Goal: Task Accomplishment & Management: Manage account settings

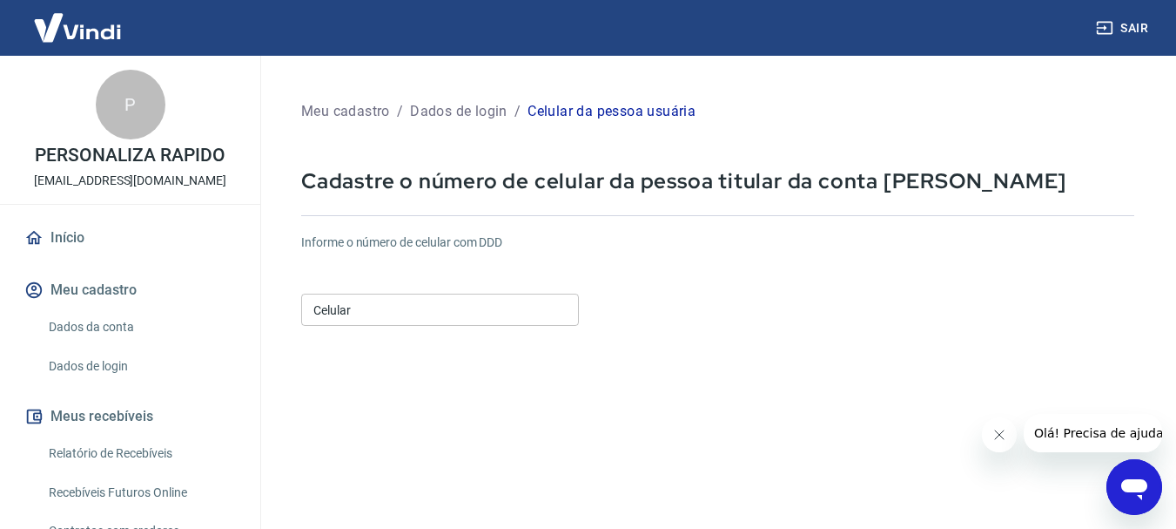
click at [416, 309] on input "Celular" at bounding box center [440, 309] width 278 height 32
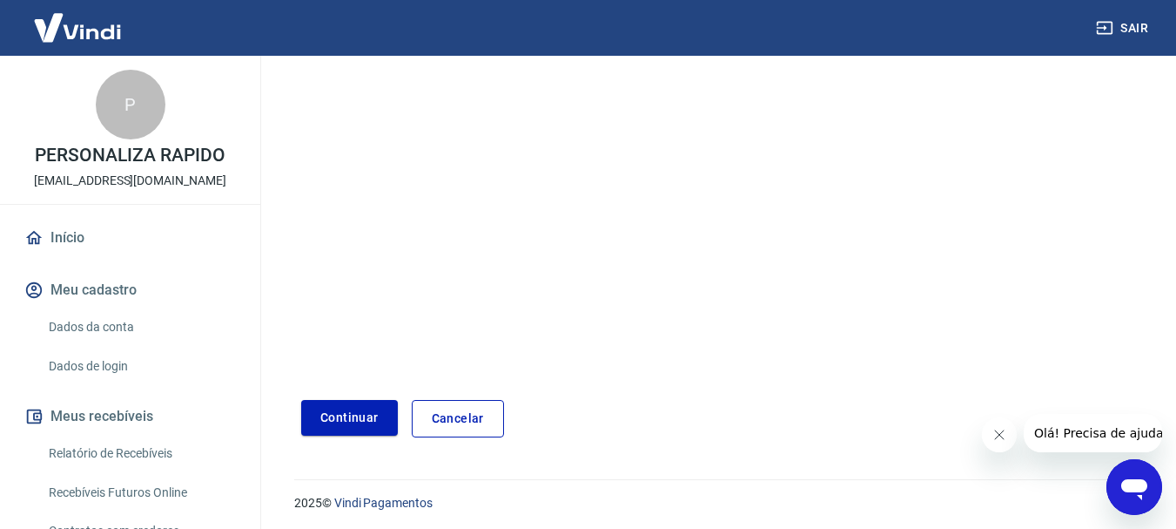
scroll to position [296, 0]
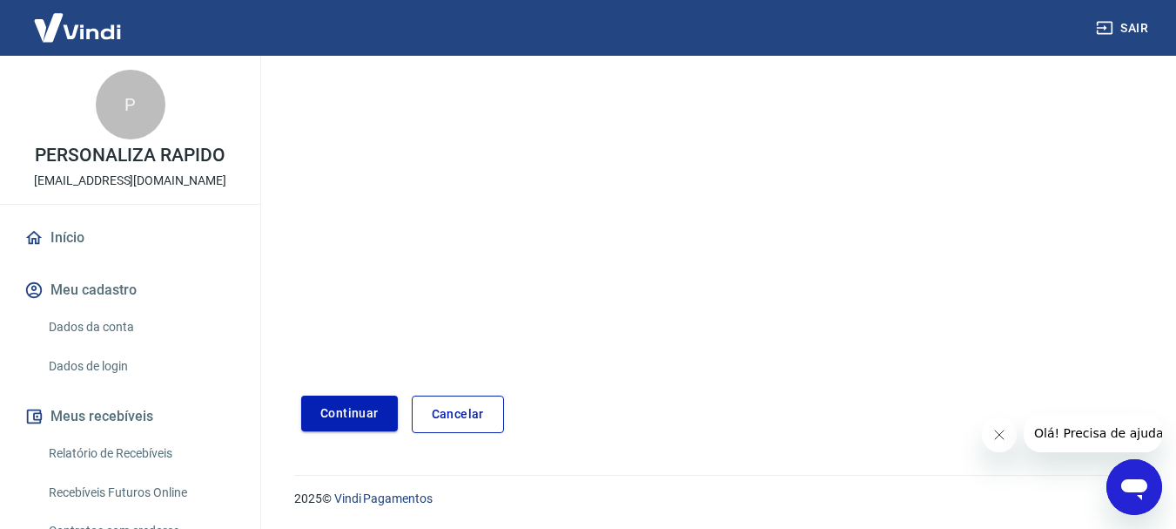
type input "(55) 99600-7944"
click at [344, 414] on button "Continuar" at bounding box center [349, 413] width 97 height 36
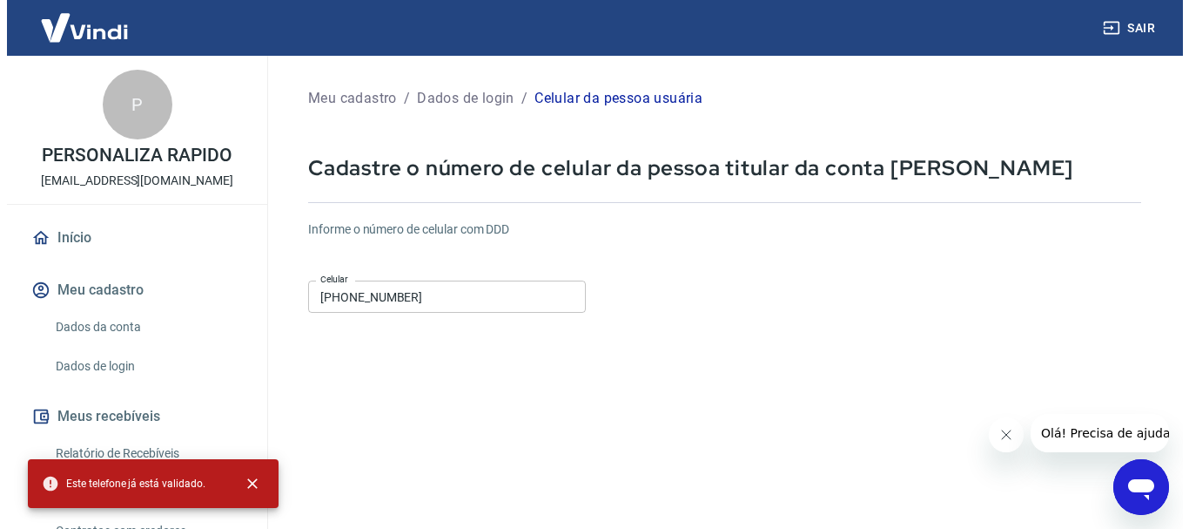
scroll to position [0, 0]
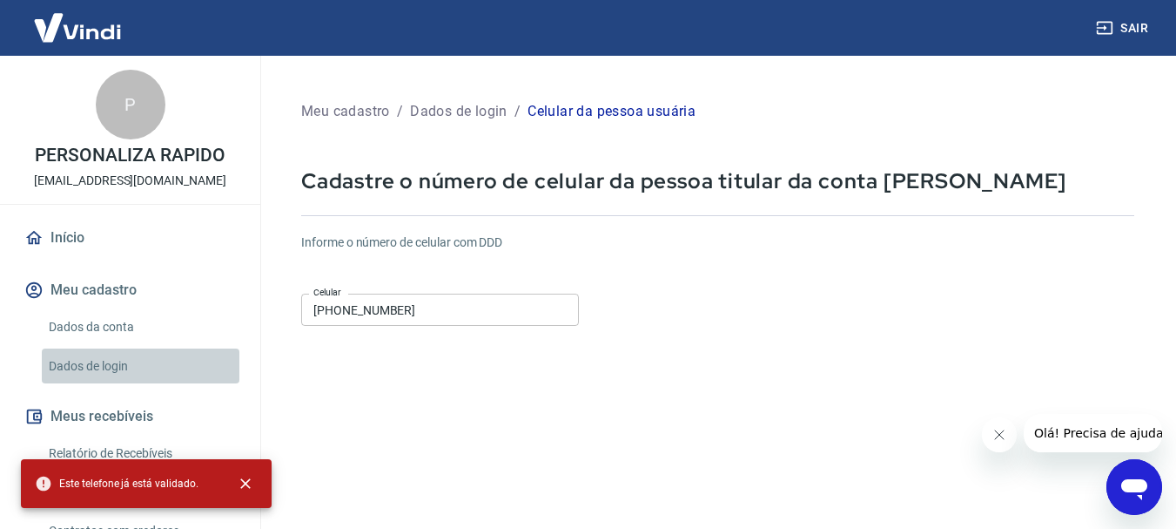
click at [143, 361] on link "Dados de login" at bounding box center [141, 366] width 198 height 36
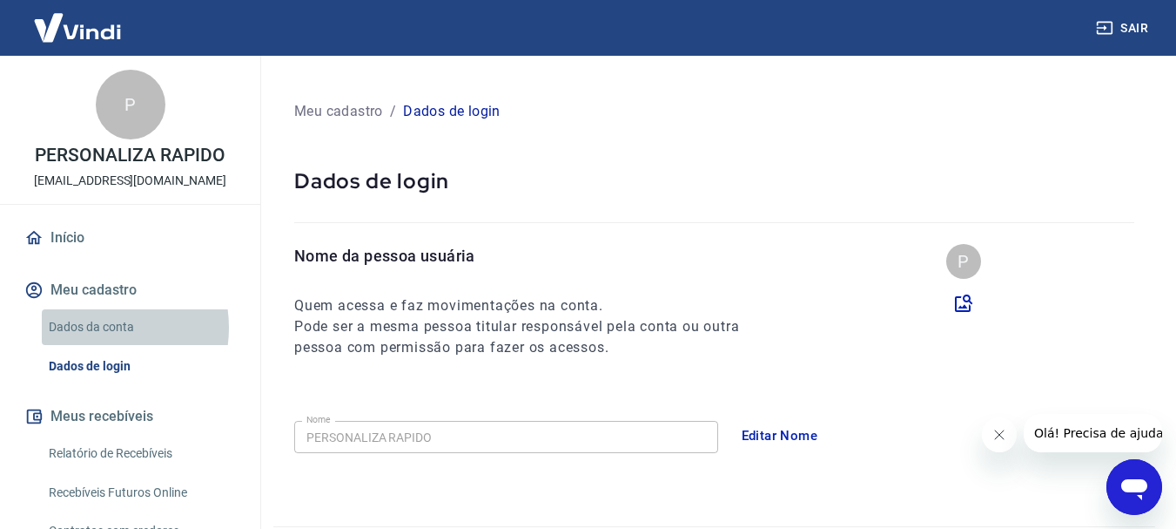
click at [97, 327] on link "Dados da conta" at bounding box center [141, 327] width 198 height 36
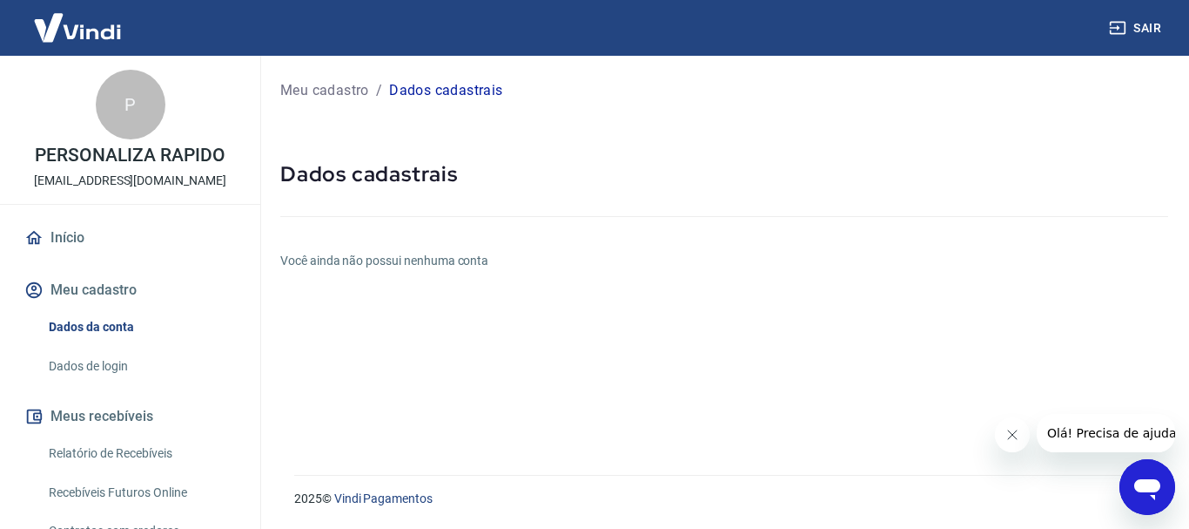
drag, startPoint x: 2256, startPoint y: 957, endPoint x: 1136, endPoint y: 498, distance: 1210.1
click at [1136, 498] on icon "Abrir janela de mensagens" at bounding box center [1147, 486] width 31 height 31
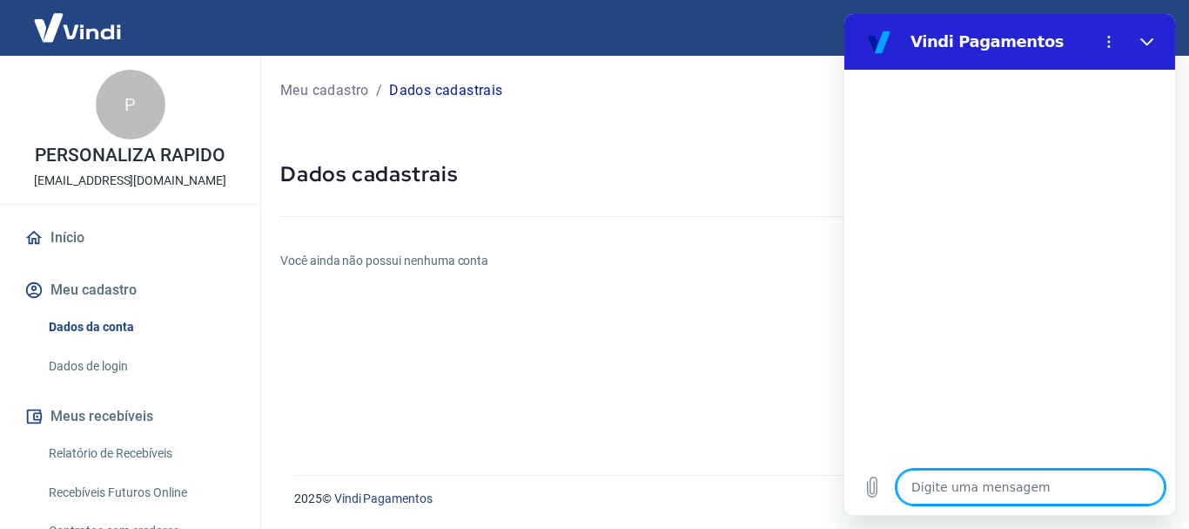
click at [1007, 479] on textarea at bounding box center [1031, 486] width 268 height 35
type textarea "p"
type textarea "x"
type textarea "po"
type textarea "x"
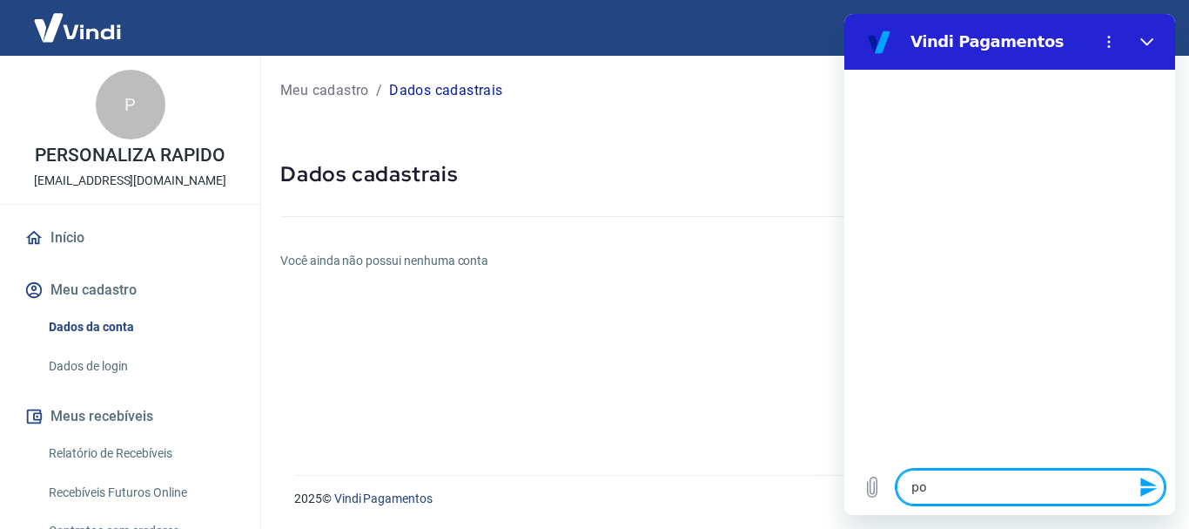
type textarea "por"
type textarea "x"
type textarea "poru"
type textarea "x"
type textarea "poruq"
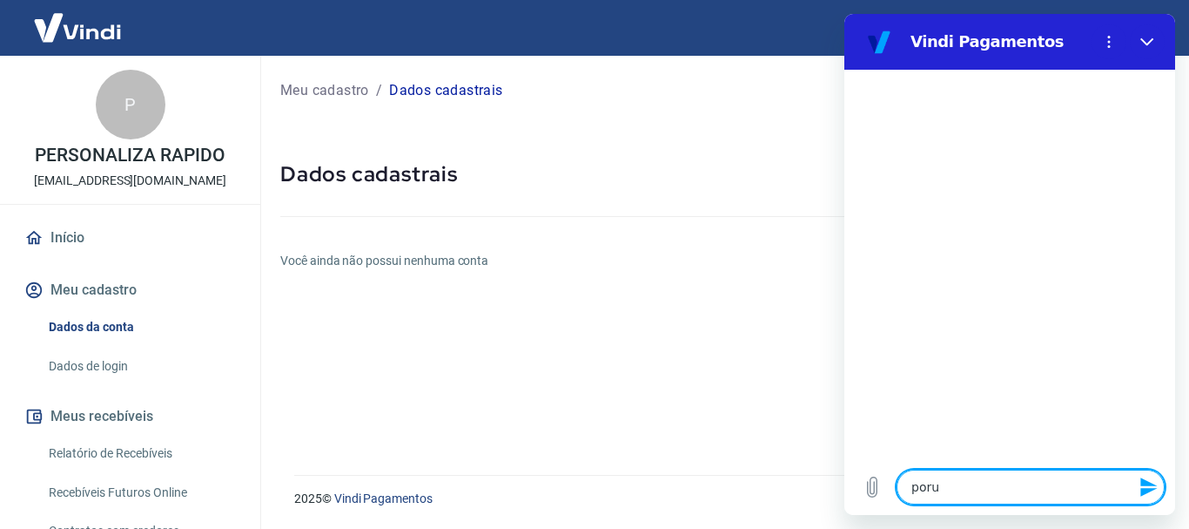
type textarea "x"
type textarea "poruqe"
type textarea "x"
type textarea "poruqe"
type textarea "x"
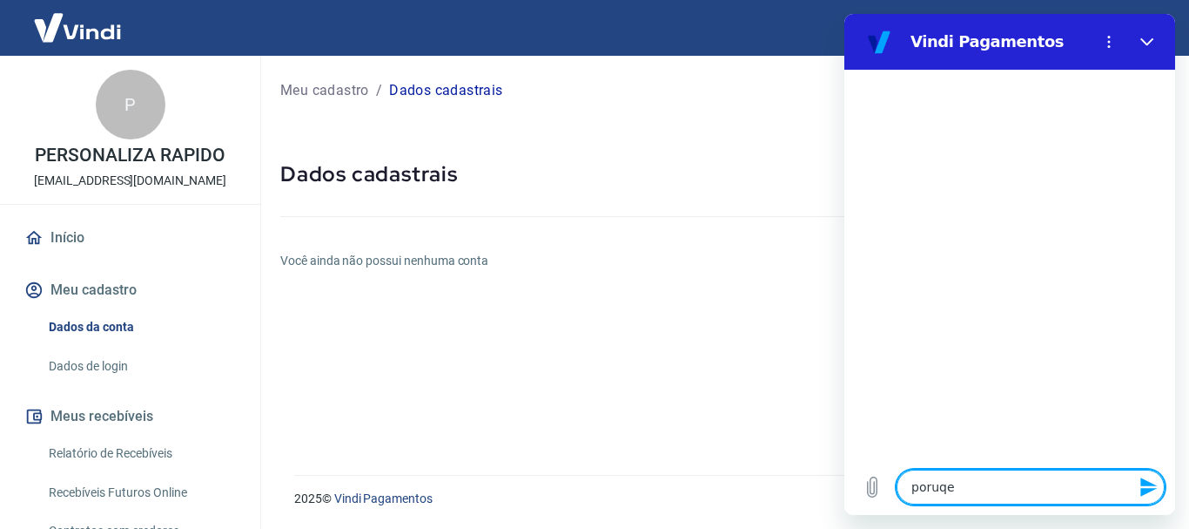
type textarea "poruqe e"
type textarea "x"
type textarea "poruqe em"
type textarea "x"
type textarea "poruqe em"
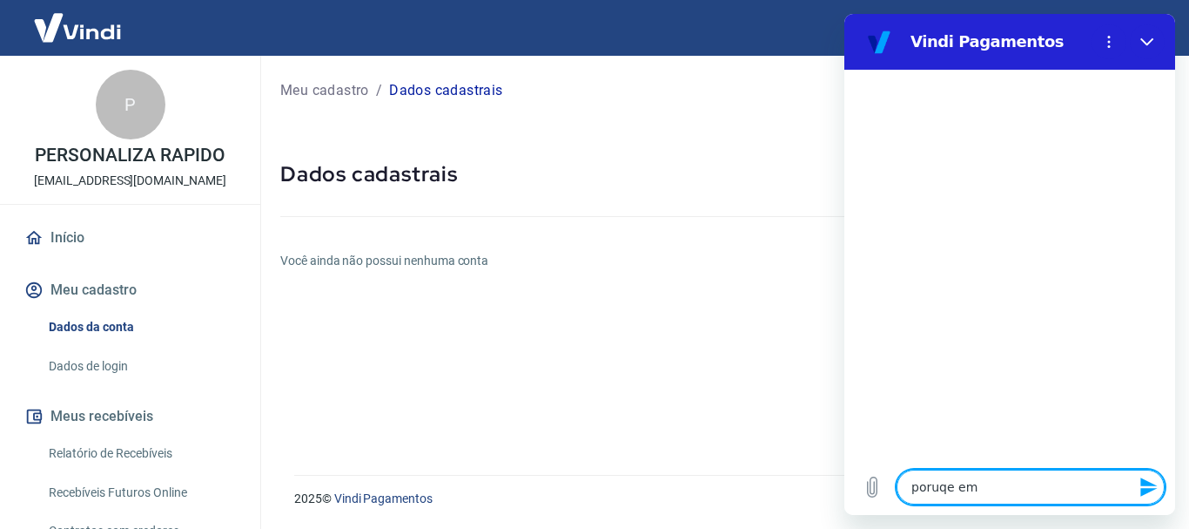
type textarea "x"
type textarea "poruqe em d"
type textarea "x"
type textarea "poruqe em da"
type textarea "x"
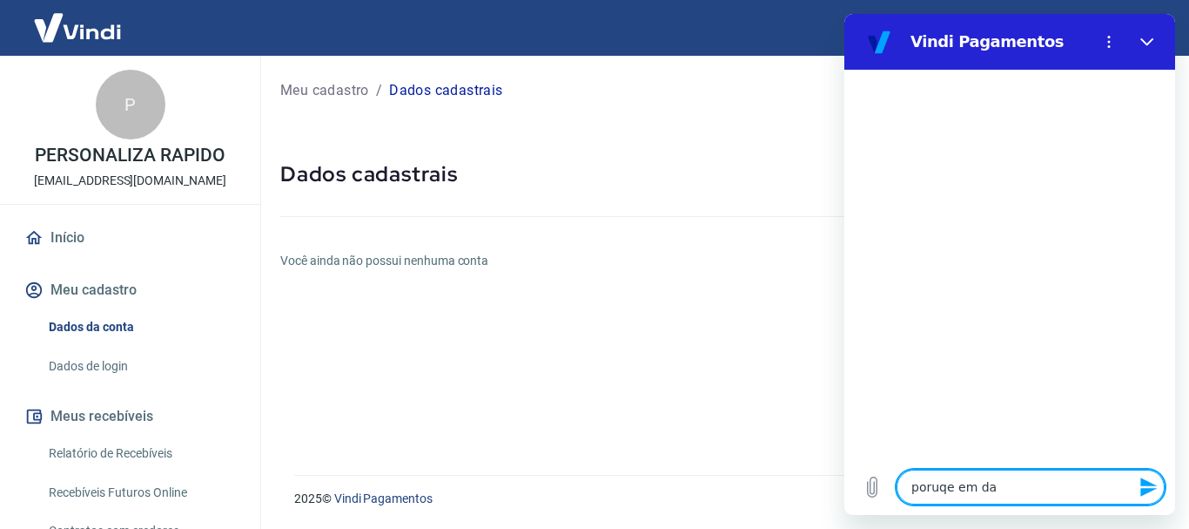
type textarea "poruqe em dad"
type textarea "x"
type textarea "poruqe em dado"
type textarea "x"
type textarea "poruqe em dados"
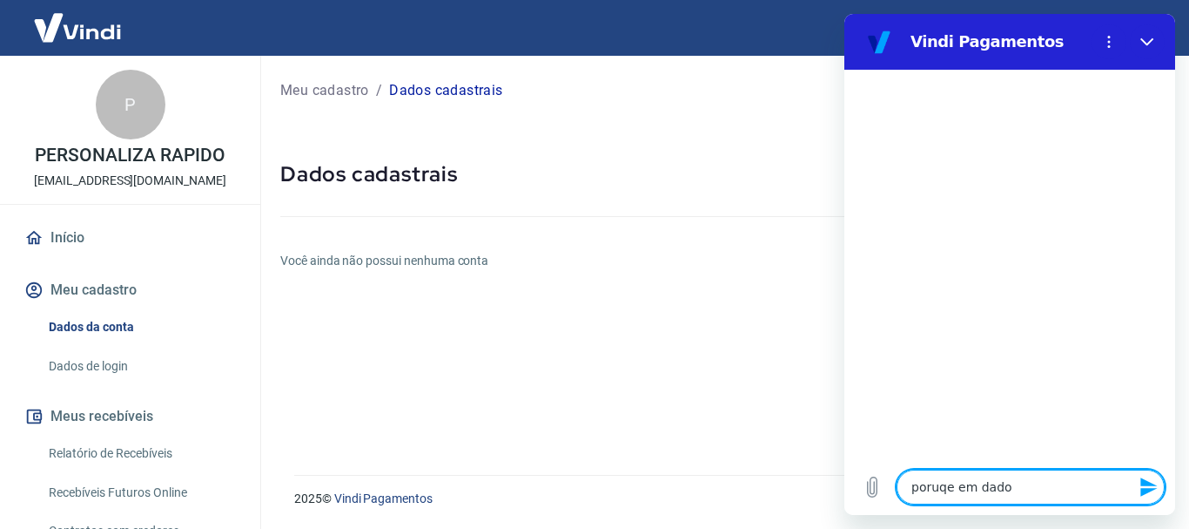
type textarea "x"
type textarea "poruqe em dados"
type textarea "x"
type textarea "poruqe em dados c"
type textarea "x"
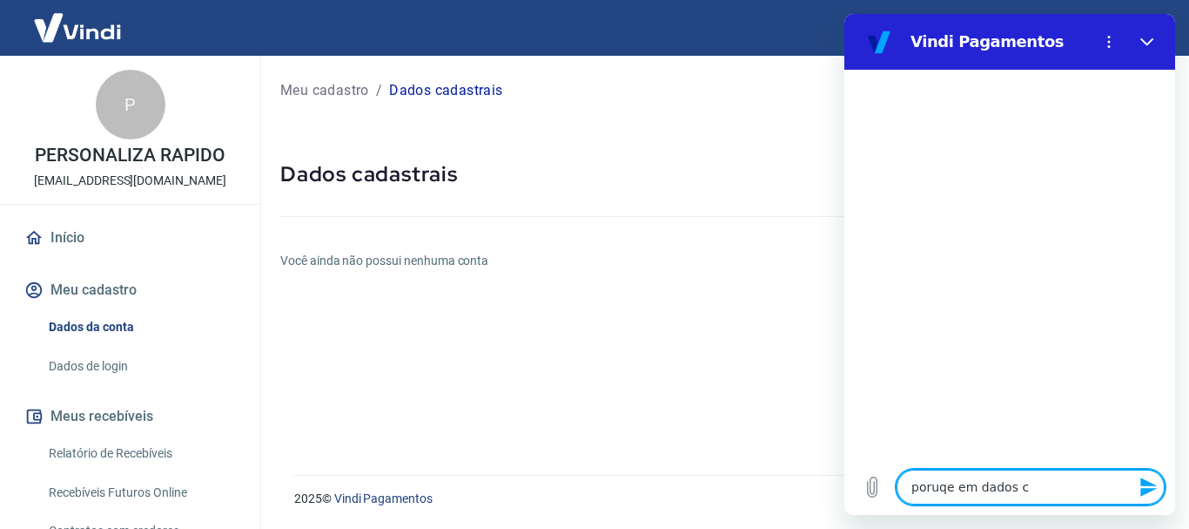
type textarea "poruqe em dados ca"
type textarea "x"
type textarea "poruqe em dados cad"
type textarea "x"
type textarea "poruqe em dados cada"
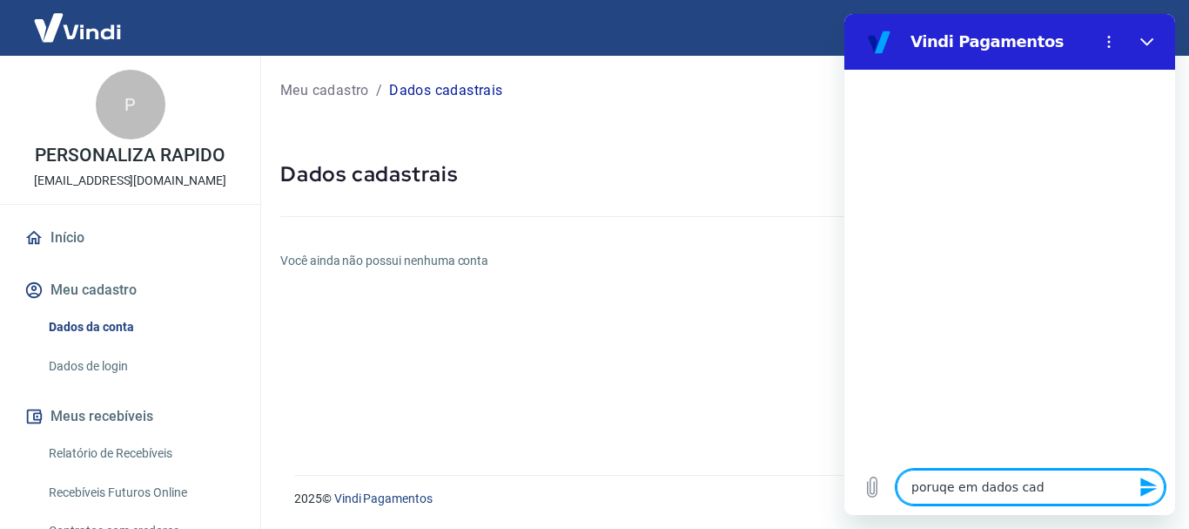
type textarea "x"
type textarea "poruqe em dados cadas"
type textarea "x"
type textarea "poruqe em dados cadast"
type textarea "x"
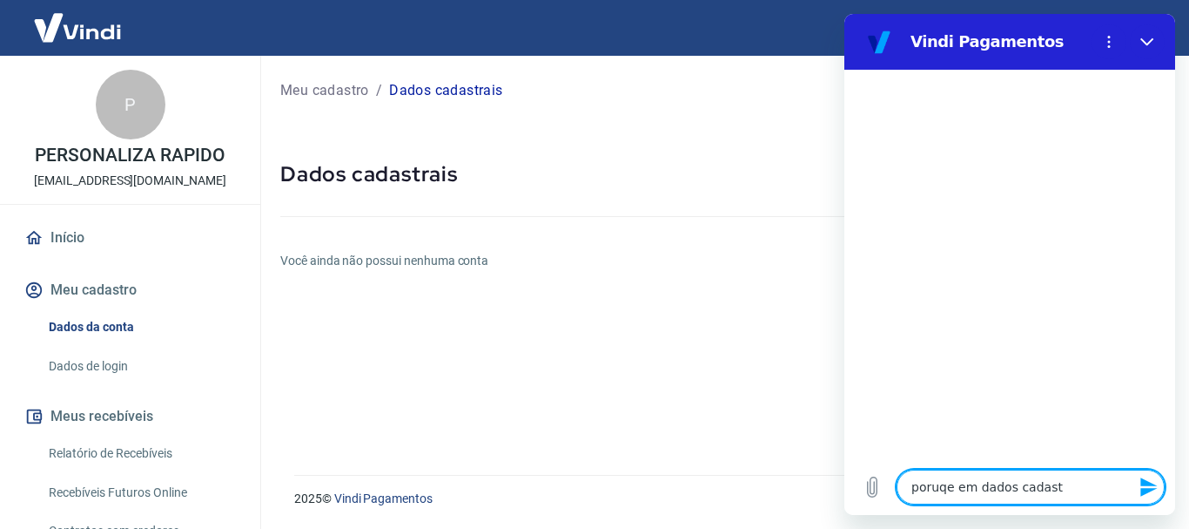
type textarea "poruqe em dados cadastr"
type textarea "x"
type textarea "poruqe em dados cadastra"
type textarea "x"
type textarea "poruqe em dados cadastrai"
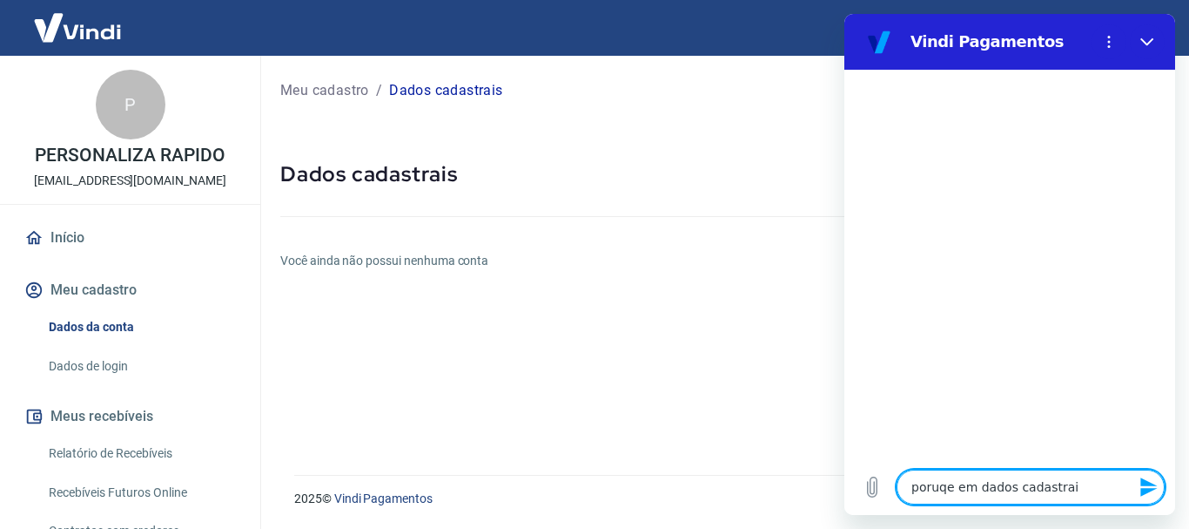
type textarea "x"
type textarea "poruqe em dados cadastrais"
type textarea "x"
type textarea "poruqe em dados cadastrais"
type textarea "x"
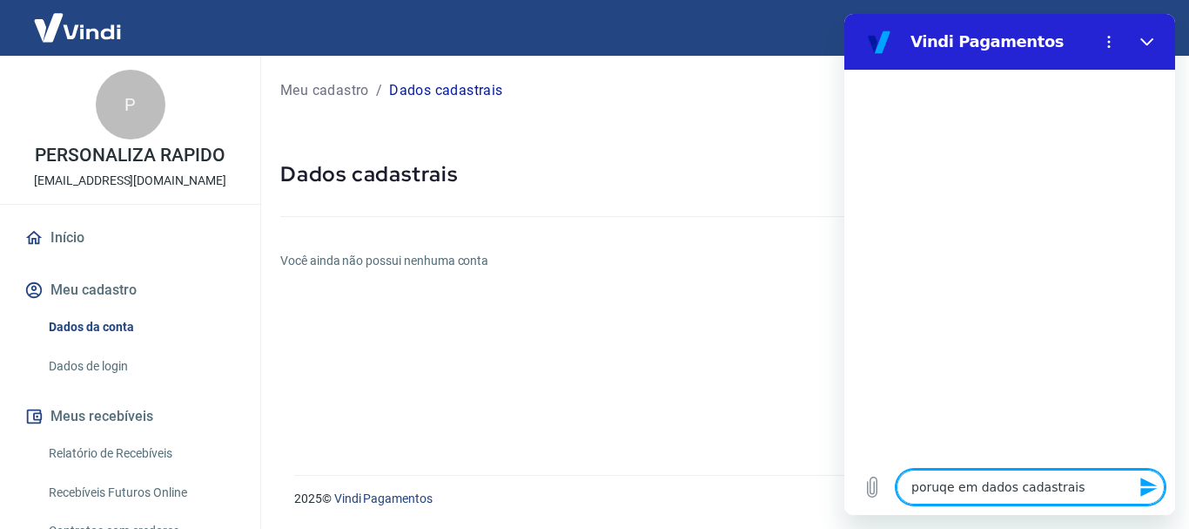
type textarea "poruqe em dados cadastrais"
type textarea "x"
type textarea "poruqe em dados cadastrai"
type textarea "x"
type textarea "poruqe em dados cadastra"
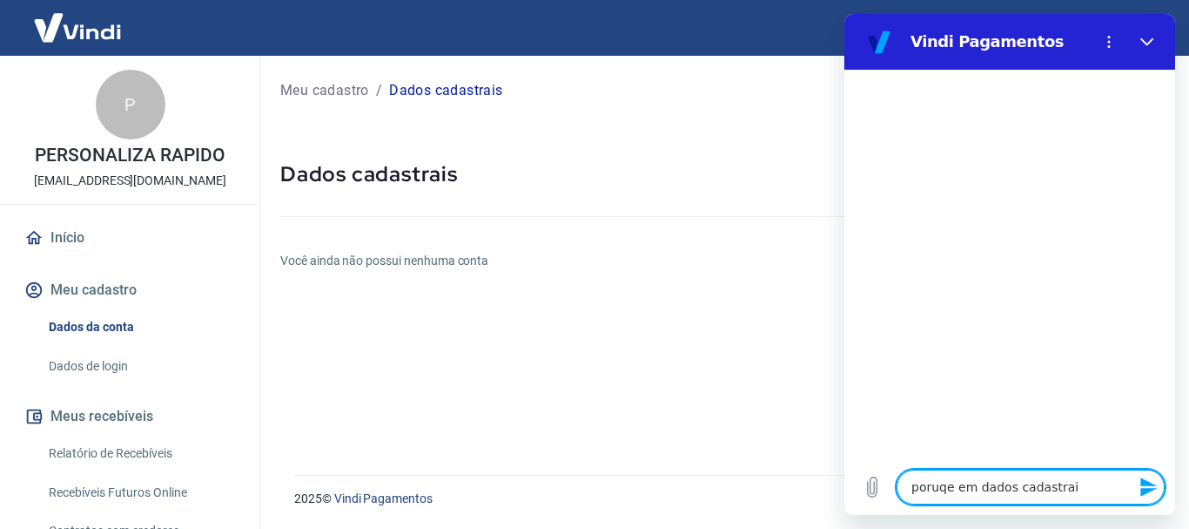
type textarea "x"
type textarea "poruqe em dados cadastr"
type textarea "x"
type textarea "poruqe em dados cadast"
type textarea "x"
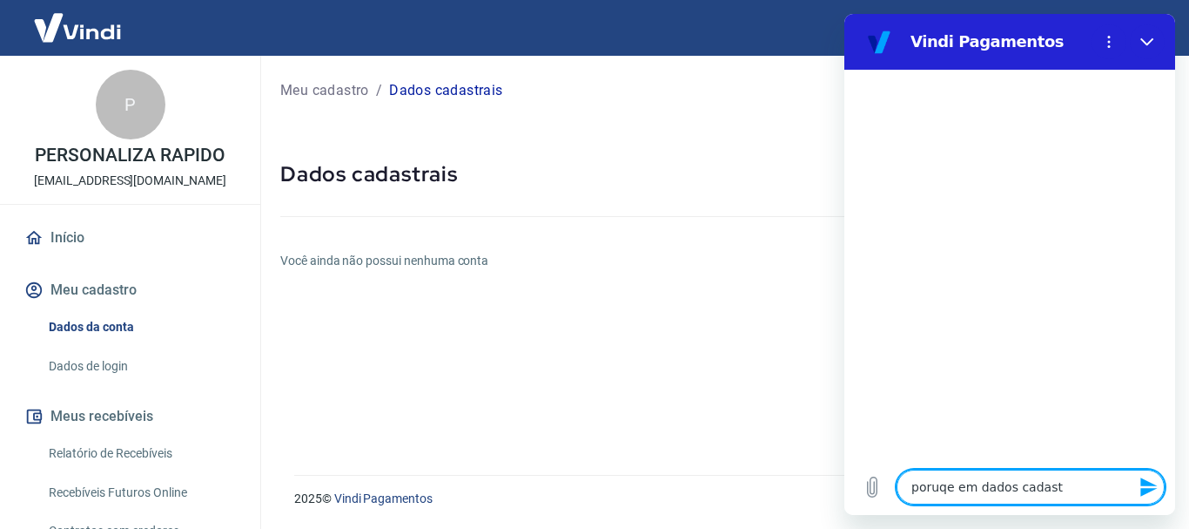
type textarea "poruqe em dados cadas"
type textarea "x"
type textarea "poruqe em dados cada"
type textarea "x"
type textarea "poruqe em dados cad"
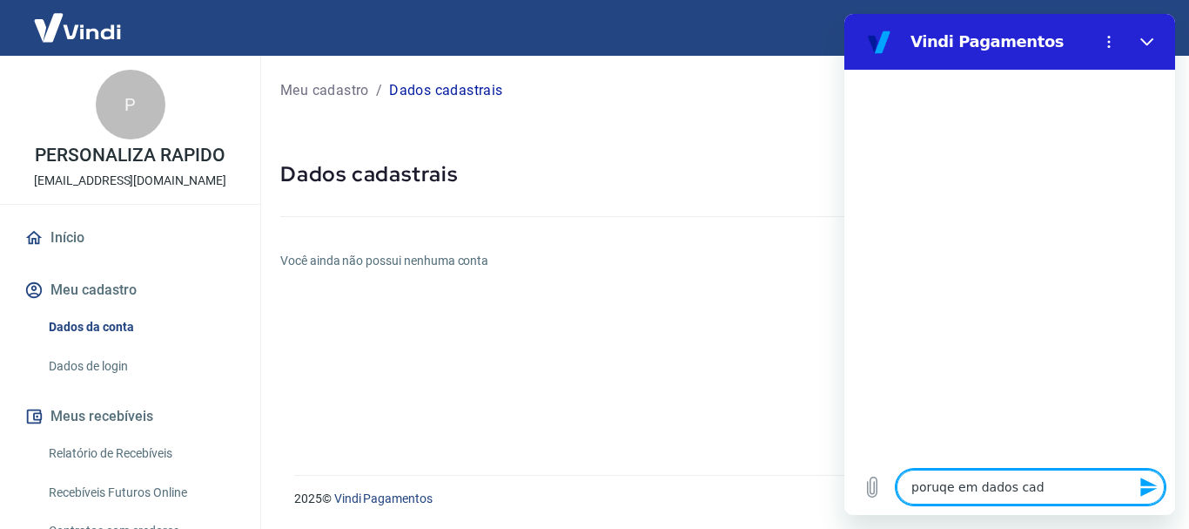
type textarea "x"
type textarea "poruqe em dados ca"
type textarea "x"
type textarea "poruqe em dados c"
type textarea "x"
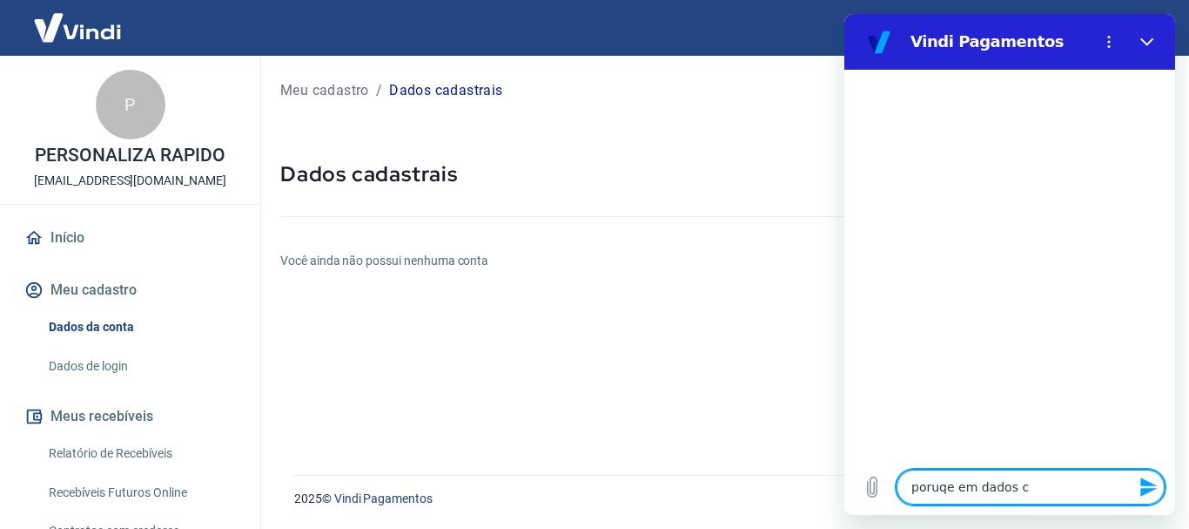
type textarea "poruqe em dados"
type textarea "x"
type textarea "poruqe em dados"
type textarea "x"
type textarea "poruqe em dado"
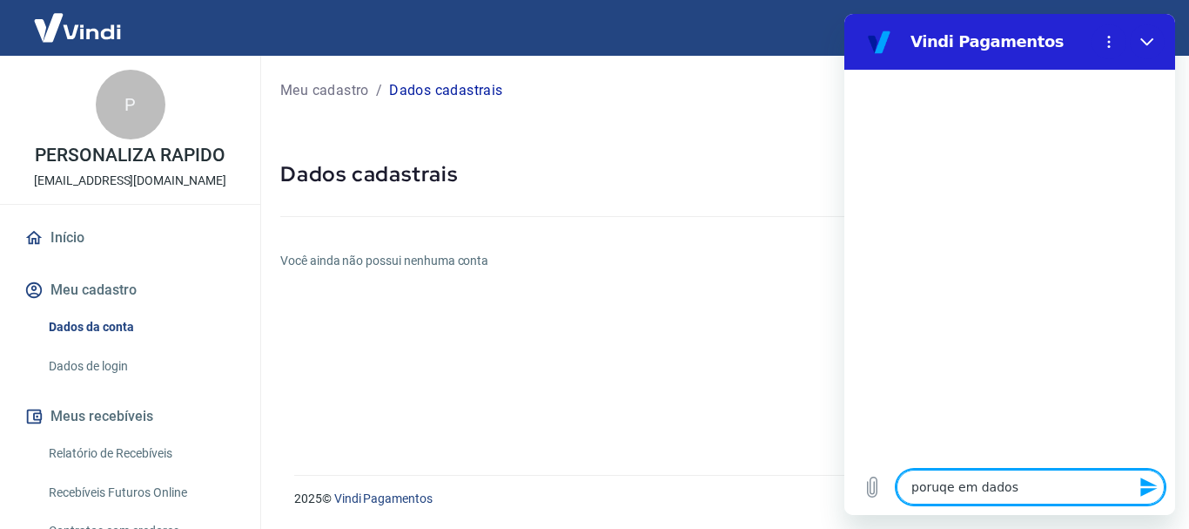
type textarea "x"
type textarea "poruqe em dad"
type textarea "x"
type textarea "poruqe em da"
type textarea "x"
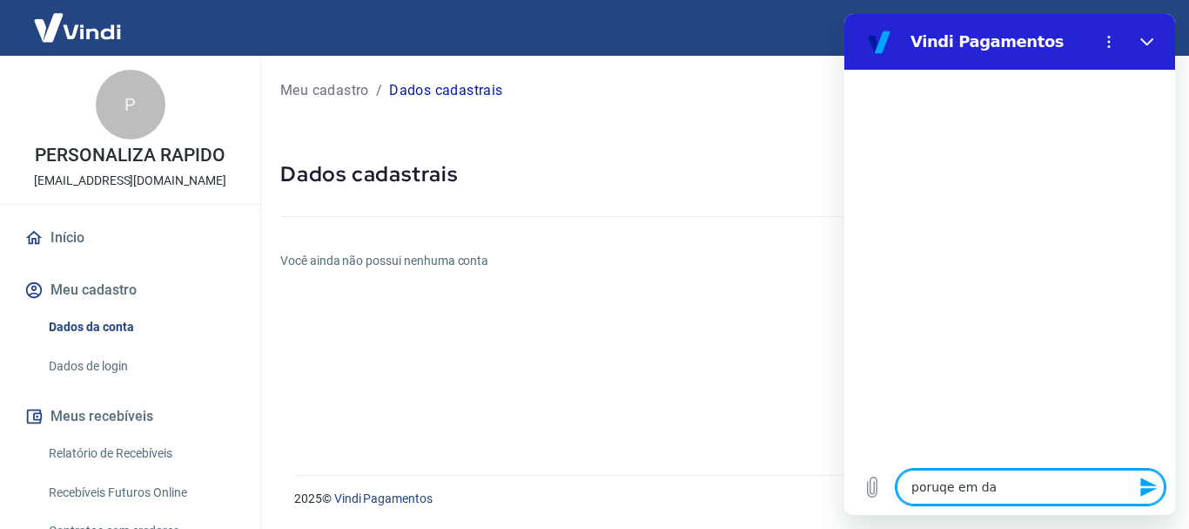
type textarea "poruqe em d"
type textarea "x"
type textarea "poruqe em"
type textarea "x"
type textarea "poruqe em"
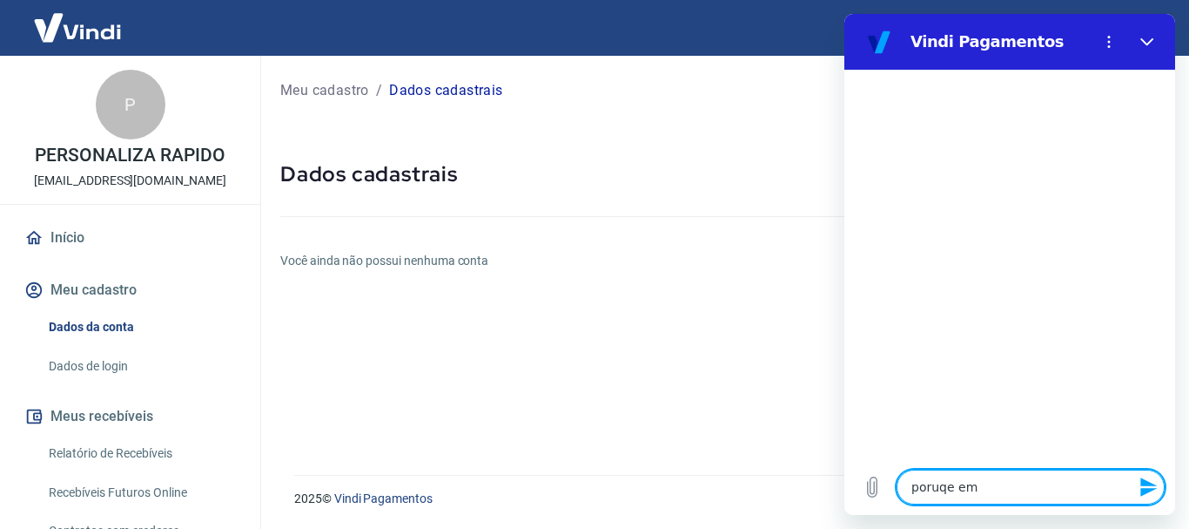
type textarea "x"
type textarea "poruqe e"
type textarea "x"
type textarea "poruqe"
type textarea "x"
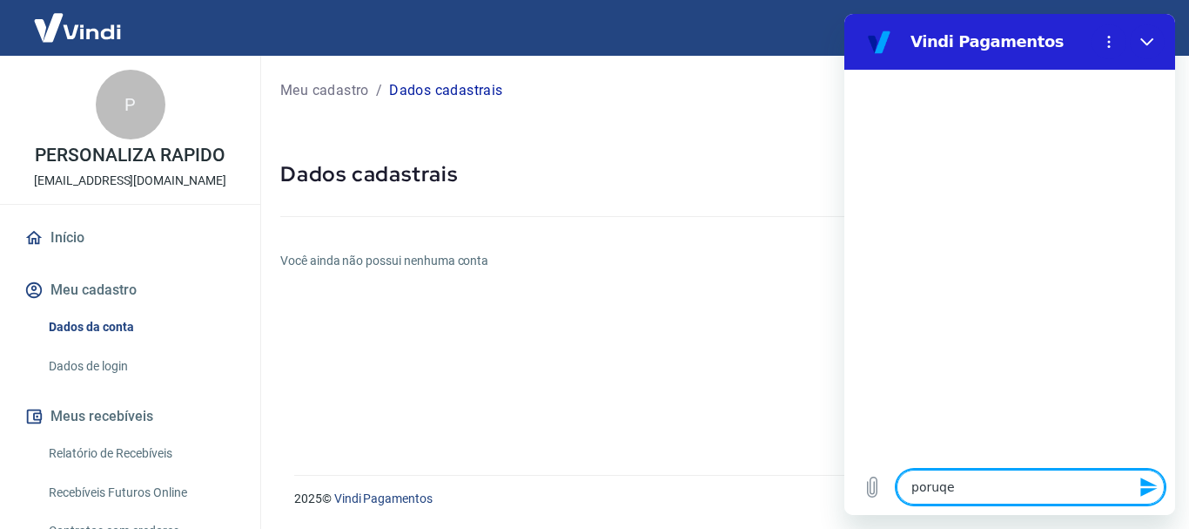
type textarea "poruqe"
type textarea "x"
type textarea "poruq"
type textarea "x"
type textarea "poru"
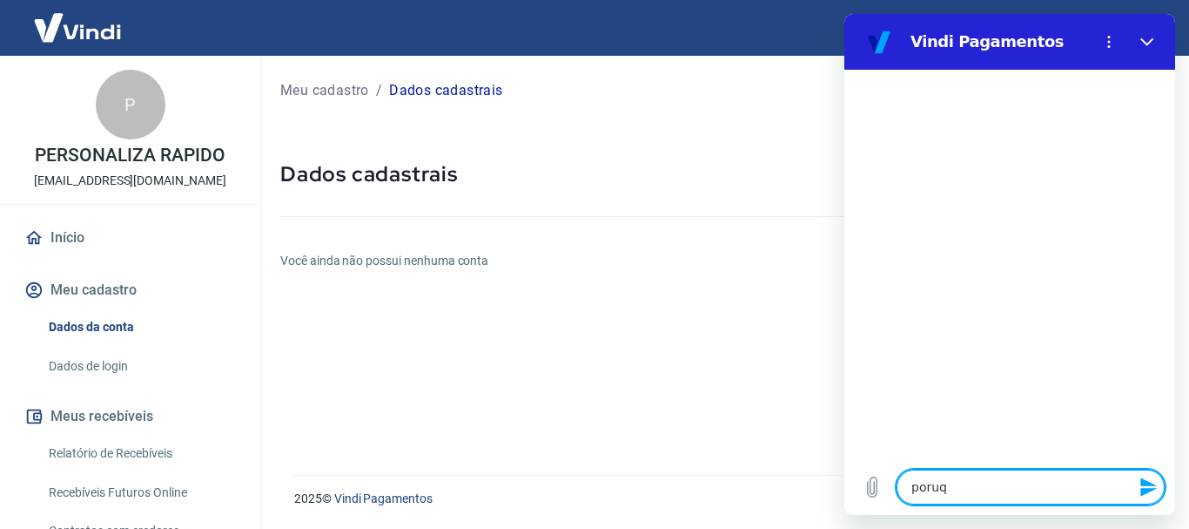
type textarea "x"
type textarea "por"
type textarea "x"
type textarea "po"
type textarea "x"
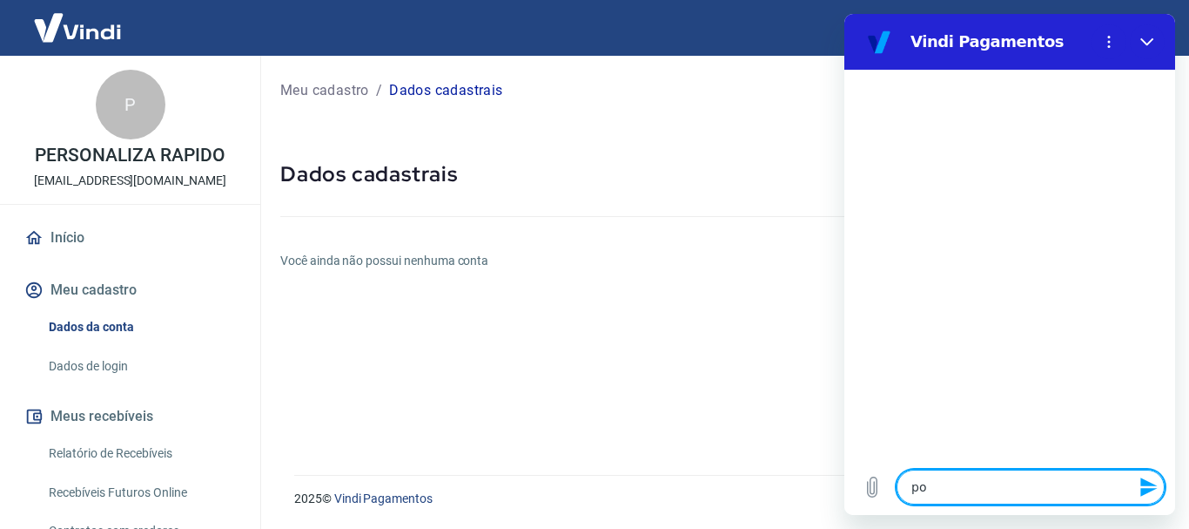
type textarea "p"
type textarea "x"
type textarea "p"
type textarea "x"
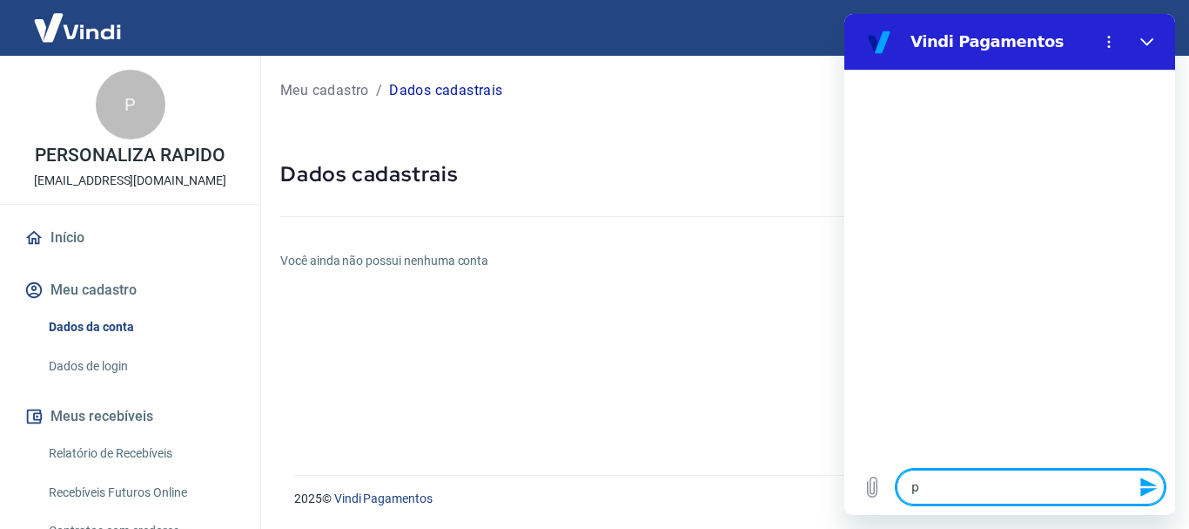
type textarea "po"
type textarea "x"
type textarea "por"
type textarea "x"
type textarea "porq"
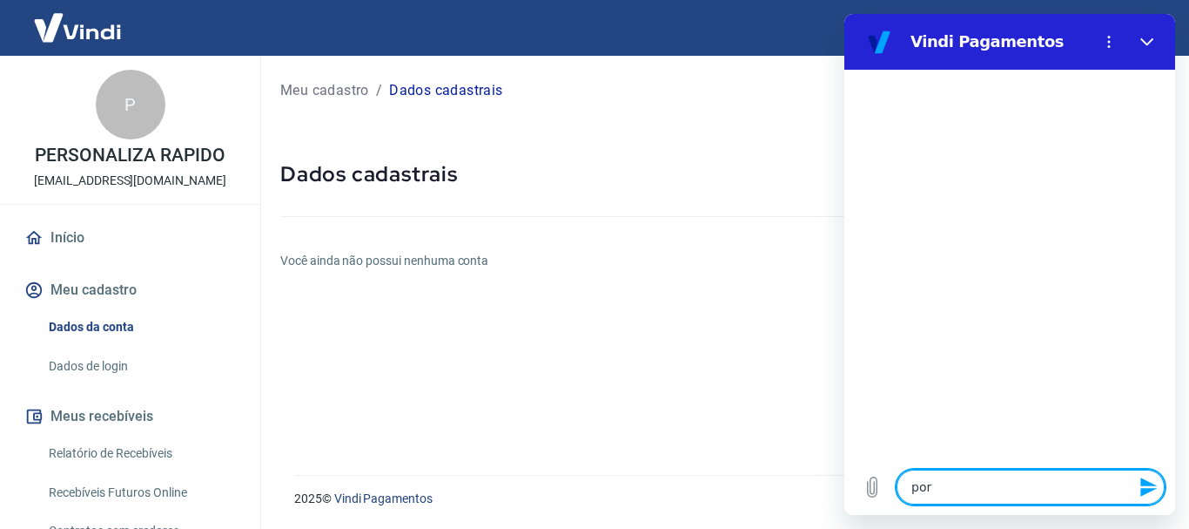
type textarea "x"
type textarea "porqu"
type textarea "x"
type textarea "porque"
type textarea "x"
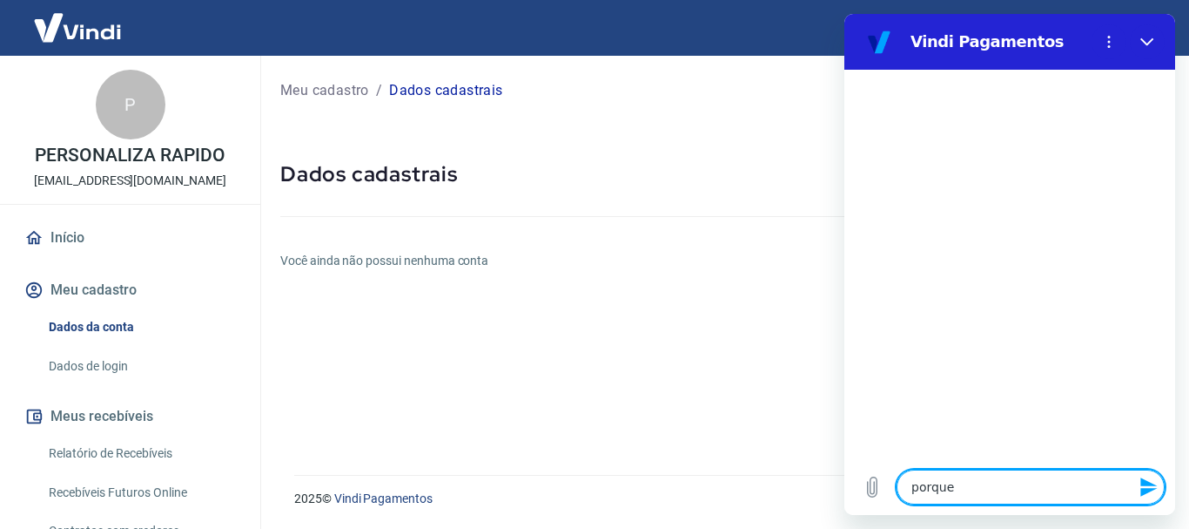
type textarea "porque"
type textarea "x"
type textarea "porque e"
type textarea "x"
type textarea "porque em"
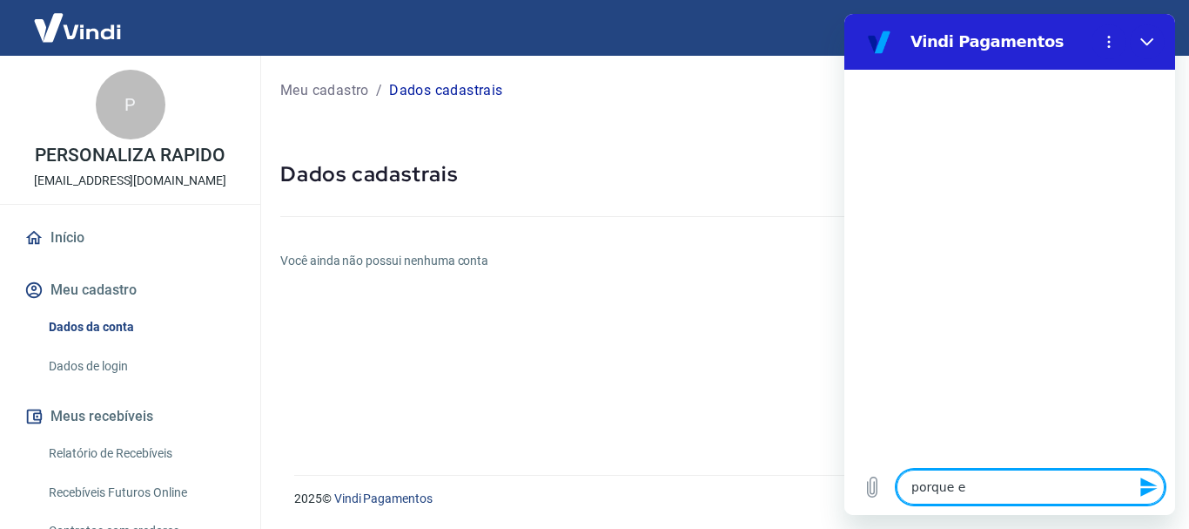
type textarea "x"
type textarea "porque em"
type textarea "x"
type textarea "porque em d"
type textarea "x"
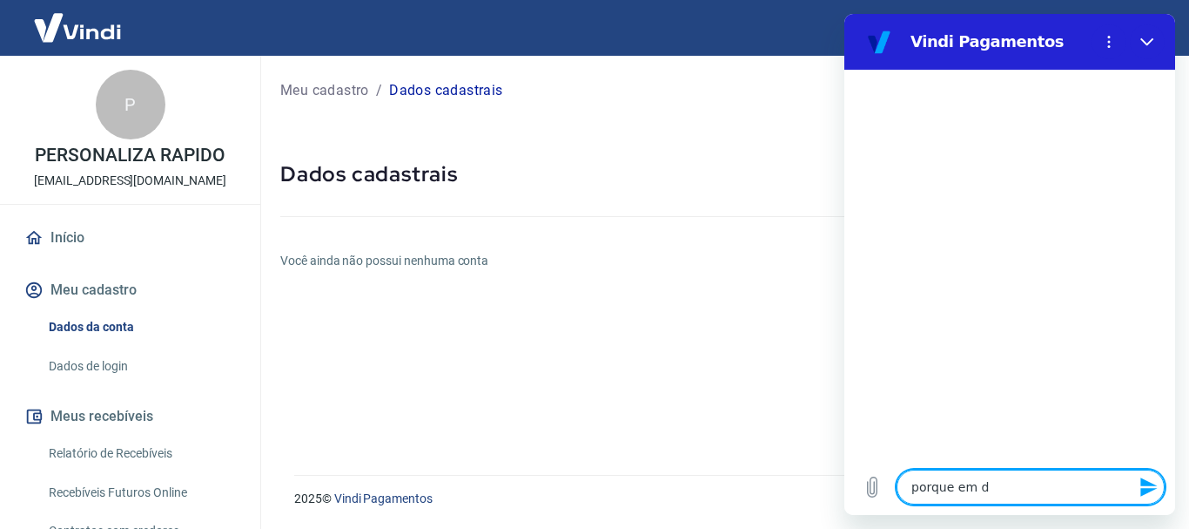
type textarea "porque em da"
type textarea "x"
type textarea "porque em dad"
type textarea "x"
type textarea "porque em dado"
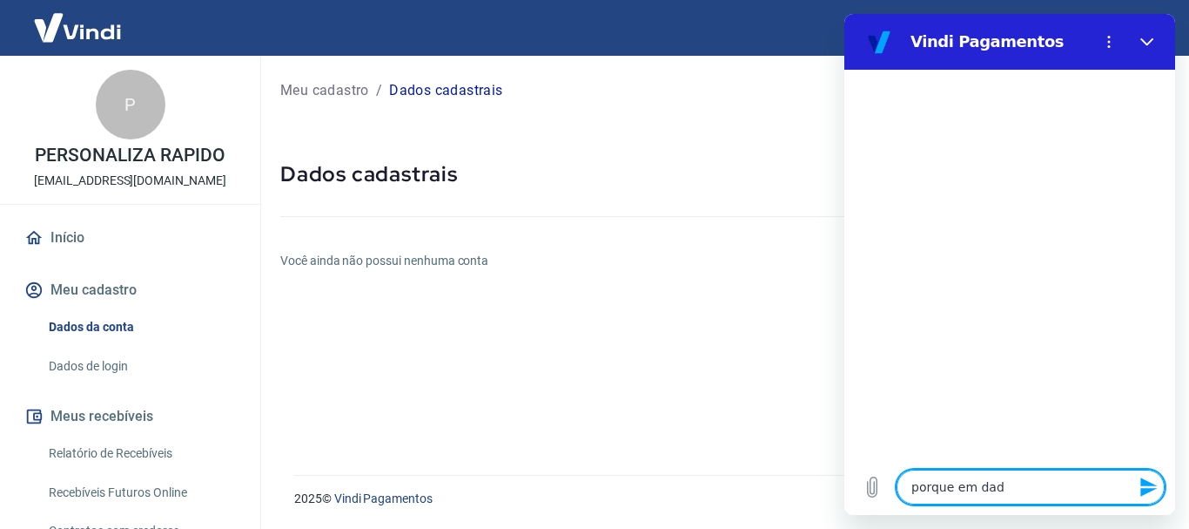
type textarea "x"
type textarea "porque em dados"
type textarea "x"
type textarea "porque em dados"
type textarea "x"
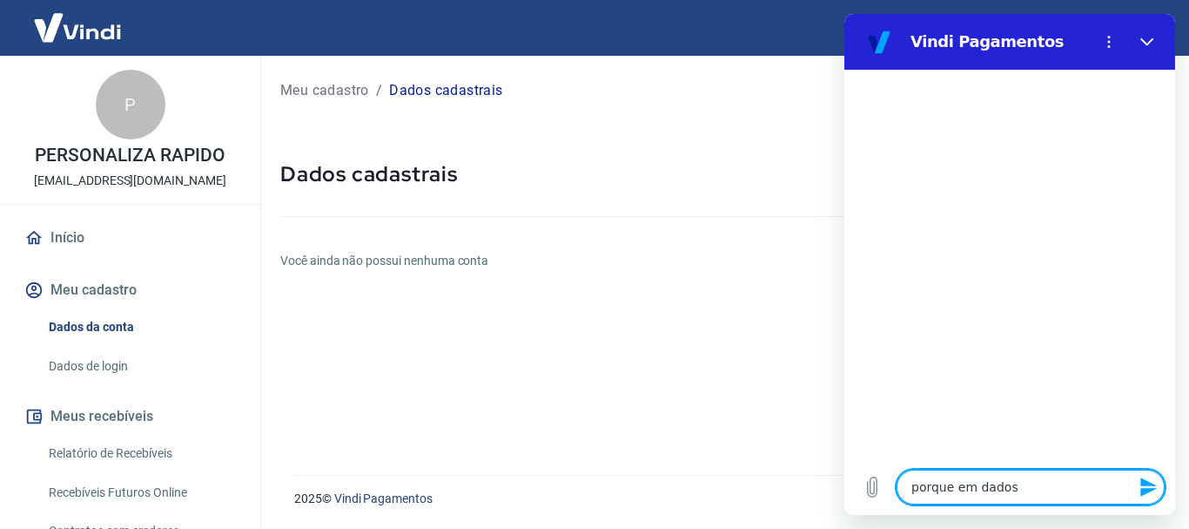
type textarea "porque em dados c"
type textarea "x"
type textarea "porque em dados ca"
type textarea "x"
type textarea "porque em dados cad"
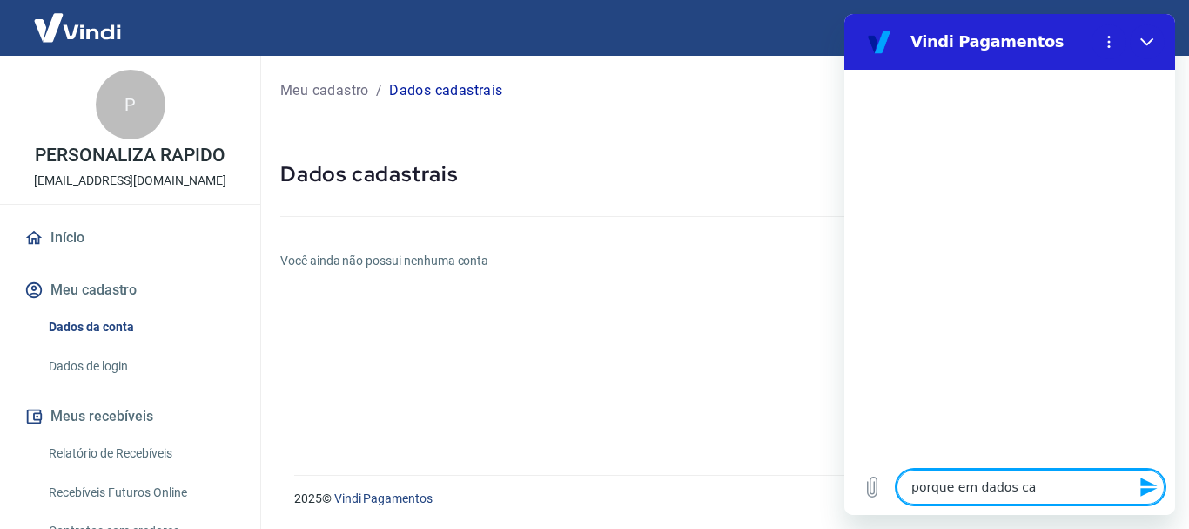
type textarea "x"
type textarea "porque em dados cada"
type textarea "x"
type textarea "porque em dados cadas"
type textarea "x"
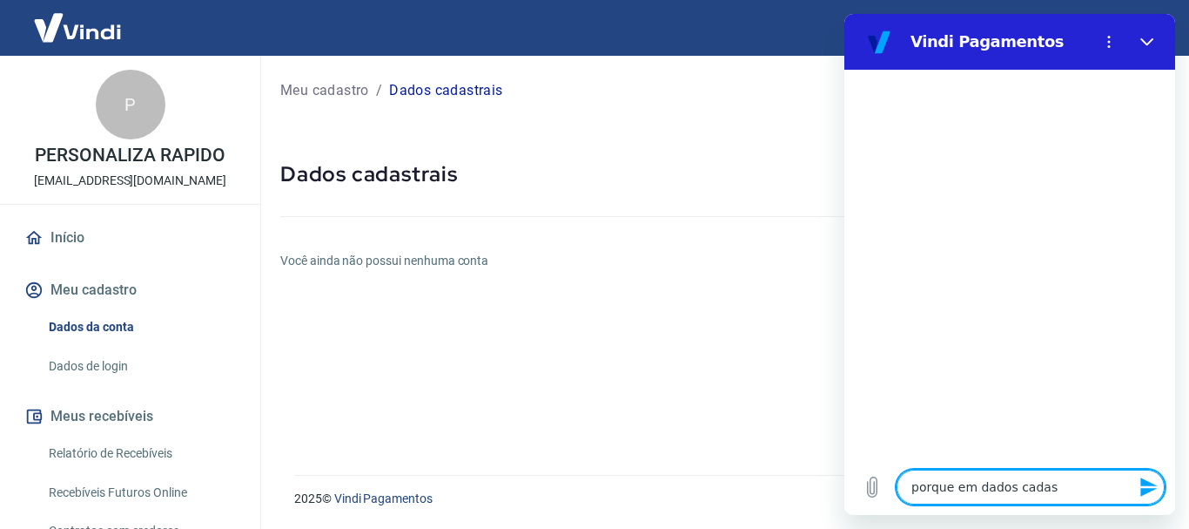
type textarea "porque em dados cadast"
type textarea "x"
type textarea "porque em dados cadastr"
type textarea "x"
type textarea "porque em dados cadastra"
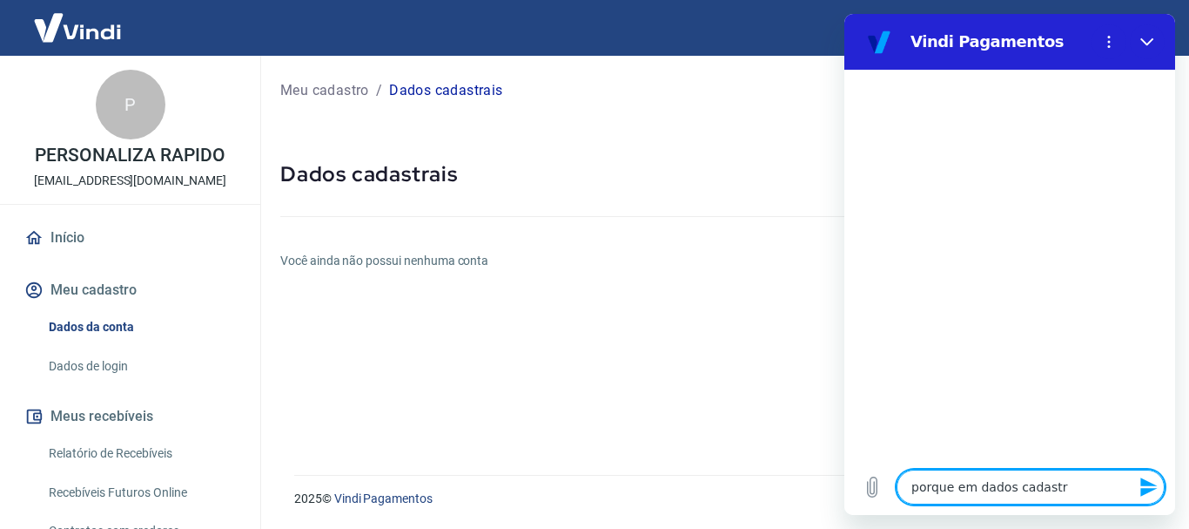
type textarea "x"
type textarea "porque em dados cadastrai"
type textarea "x"
type textarea "porque em dados cadastrais"
type textarea "x"
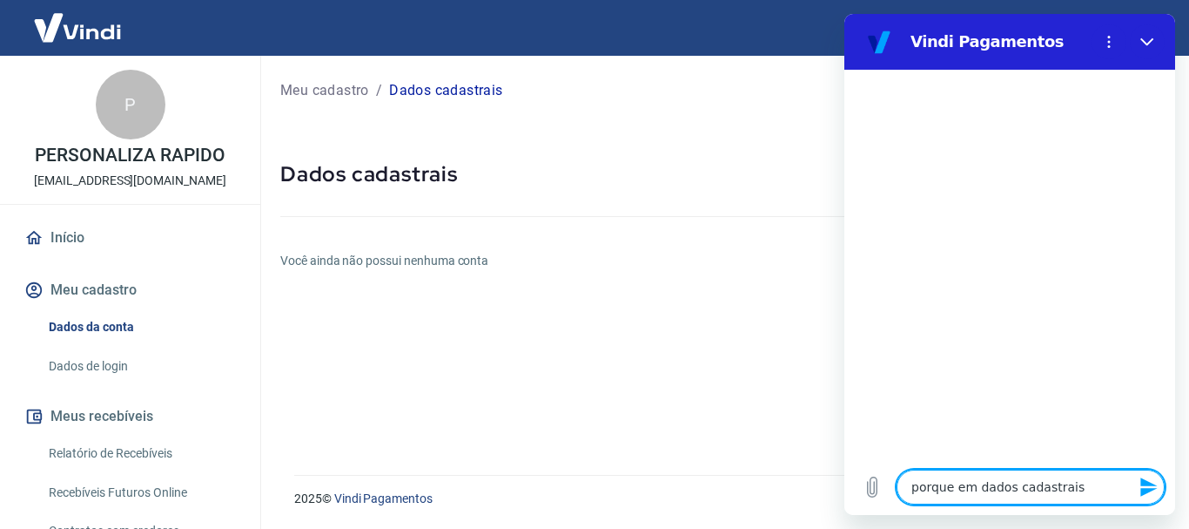
type textarea "porque em dados cadastrais"
type textarea "x"
type textarea "porque em dados cadastrais d"
type textarea "x"
type textarea "porque em dados cadastrais di"
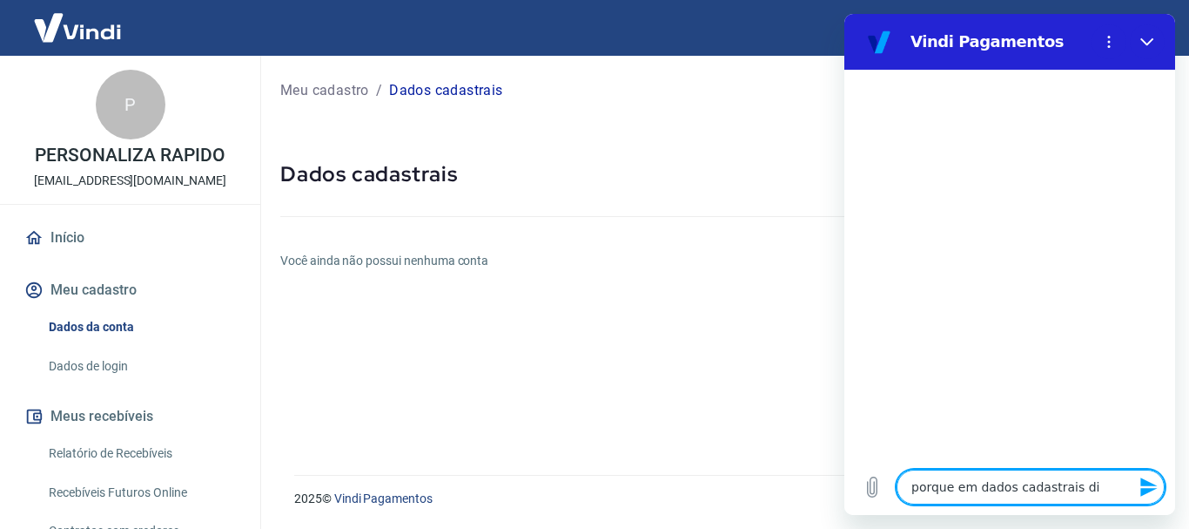
type textarea "x"
type textarea "porque em dados cadastrais diz"
type textarea "x"
type textarea "porque em dados cadastrais diz"
type textarea "x"
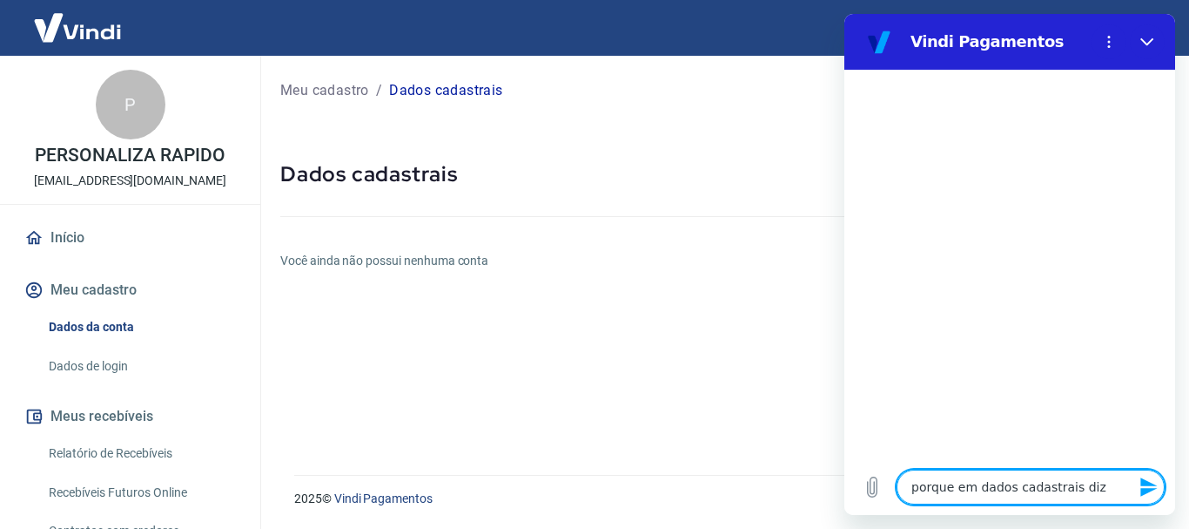
type textarea "porque em dados cadastrais diz q"
type textarea "x"
type textarea "porque em dados cadastrais diz qu"
type textarea "x"
type textarea "porque em dados cadastrais diz que"
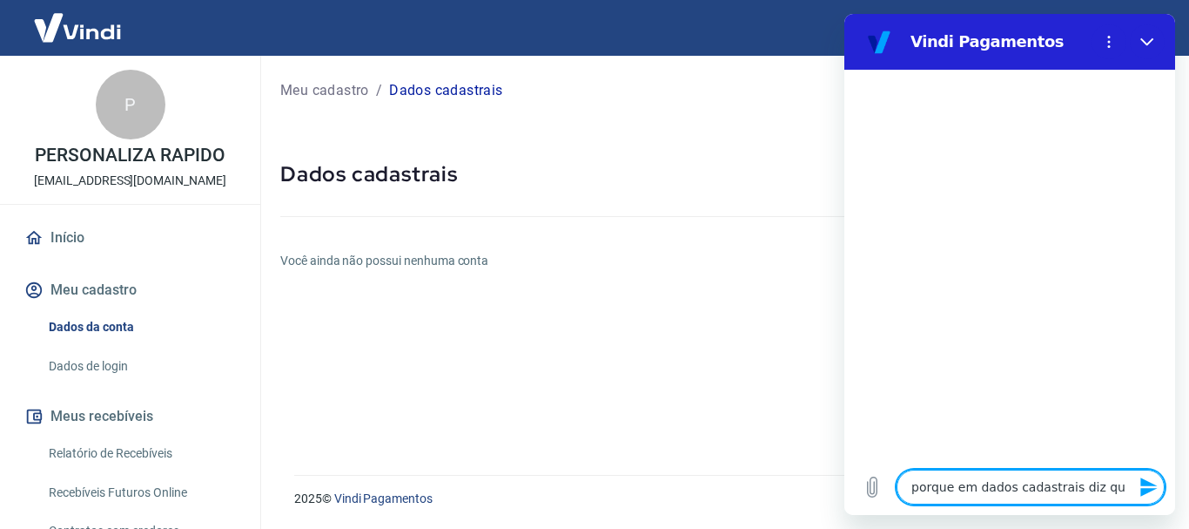
type textarea "x"
type textarea "porque em dados cadastrais diz que"
type textarea "x"
type textarea "porque em dados cadastrais diz que a"
type textarea "x"
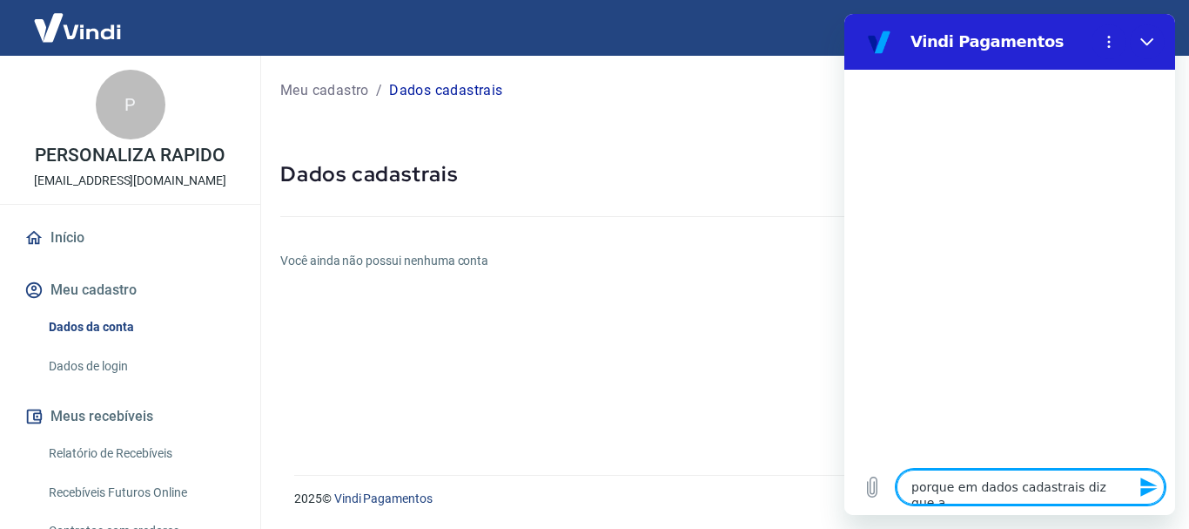
type textarea "porque em dados cadastrais diz que ai"
type textarea "x"
type textarea "porque em dados cadastrais diz que ain"
type textarea "x"
type textarea "porque em dados cadastrais diz que aind"
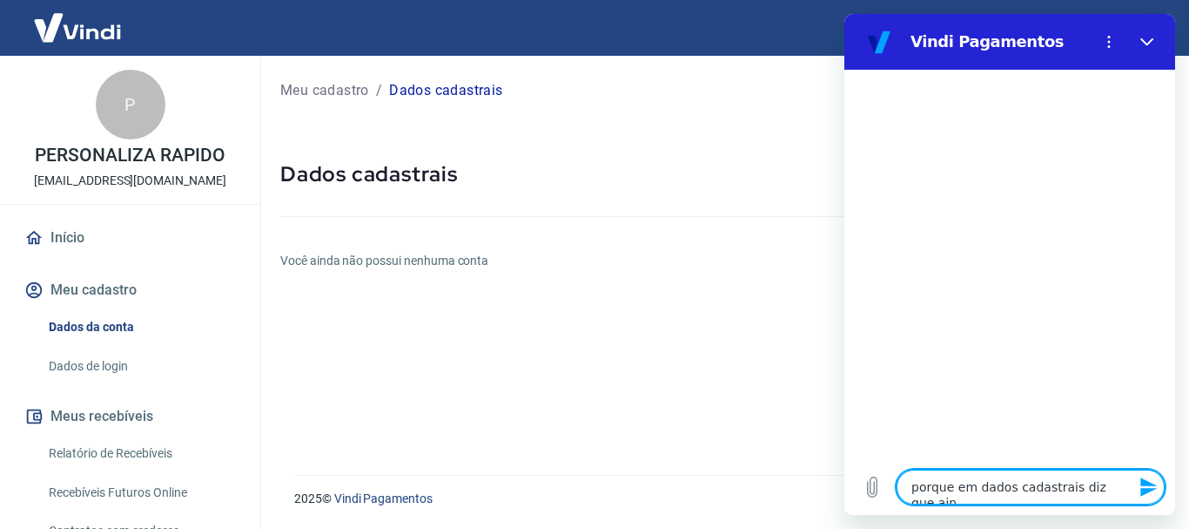
type textarea "x"
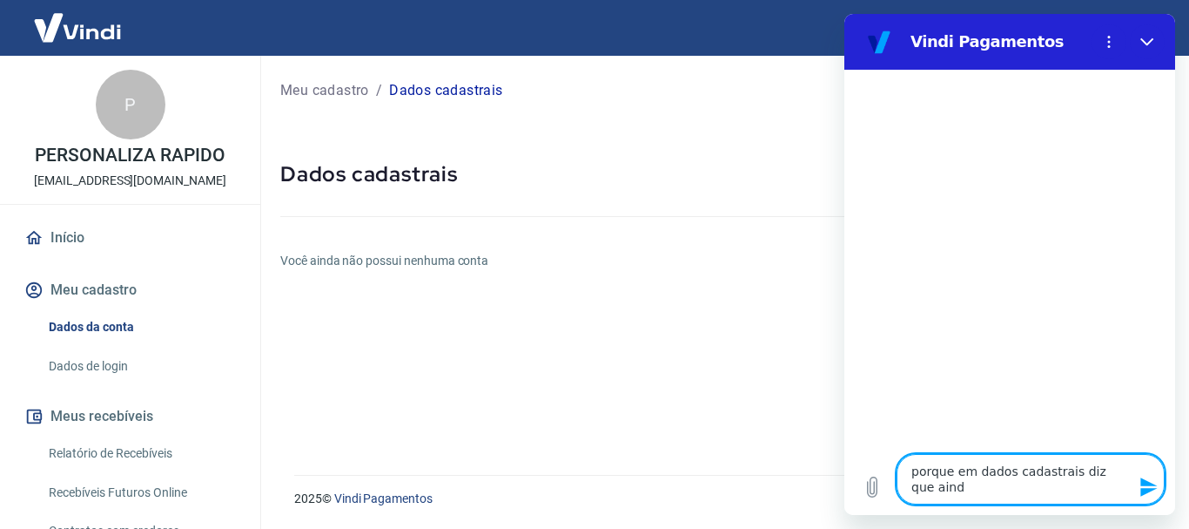
type textarea "porque em dados cadastrais diz que ainda"
type textarea "x"
type textarea "porque em dados cadastrais diz que ainda"
type textarea "x"
type textarea "porque em dados cadastrais diz que ainda n"
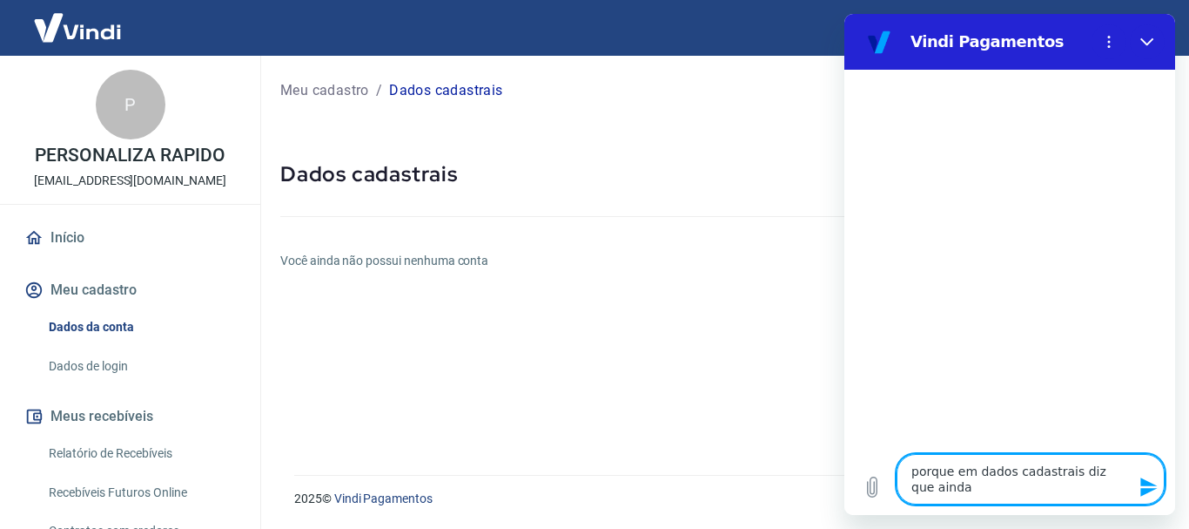
type textarea "x"
type textarea "porque em dados cadastrais diz que ainda nã"
type textarea "x"
type textarea "porque em dados cadastrais diz que ainda não"
type textarea "x"
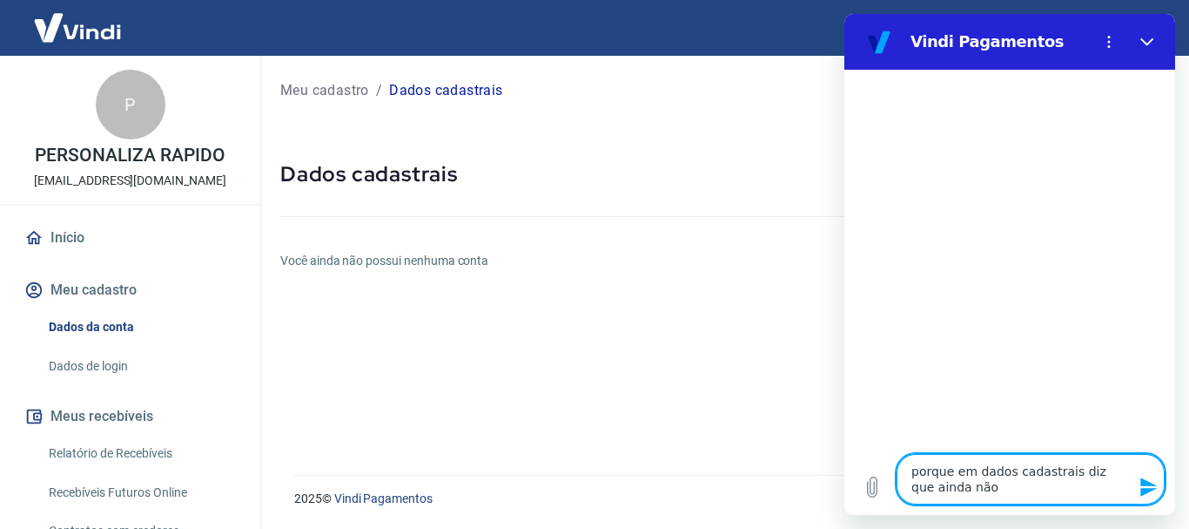
type textarea "porque em dados cadastrais diz que ainda não"
type textarea "x"
type textarea "porque em dados cadastrais diz que ainda não p"
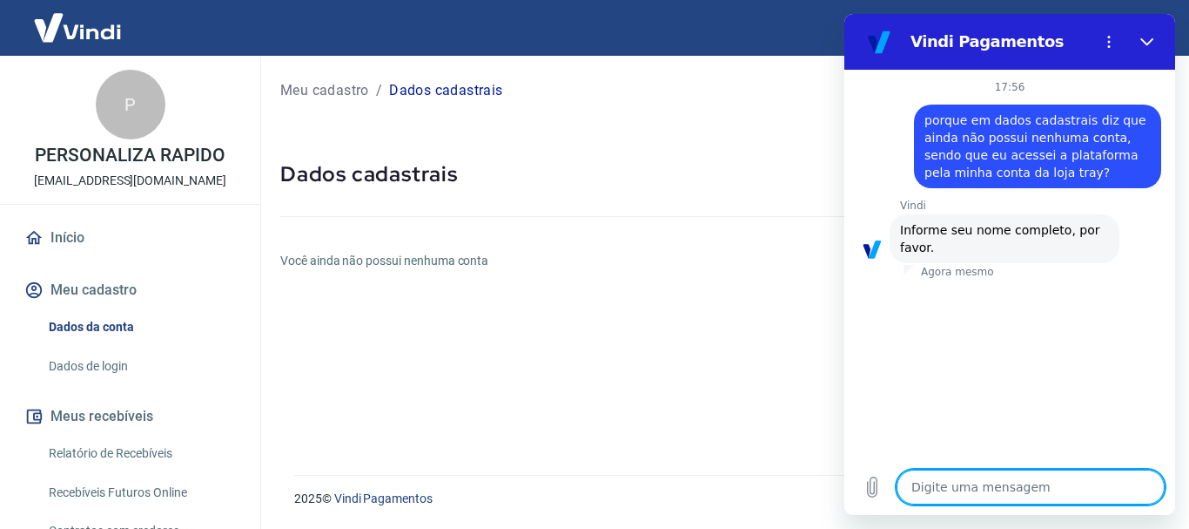
click at [1007, 479] on textarea at bounding box center [1031, 486] width 268 height 35
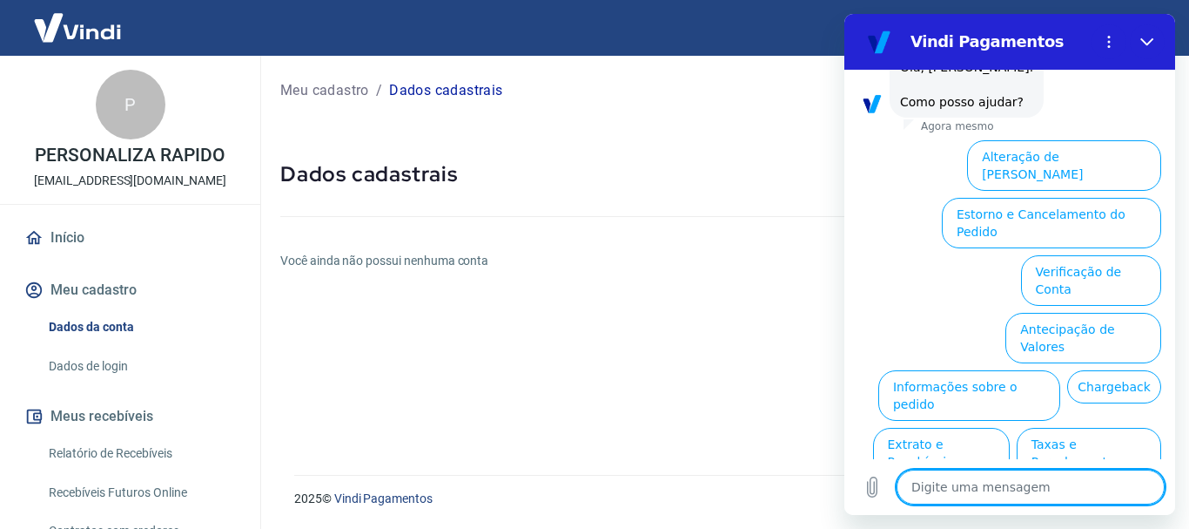
scroll to position [535, 0]
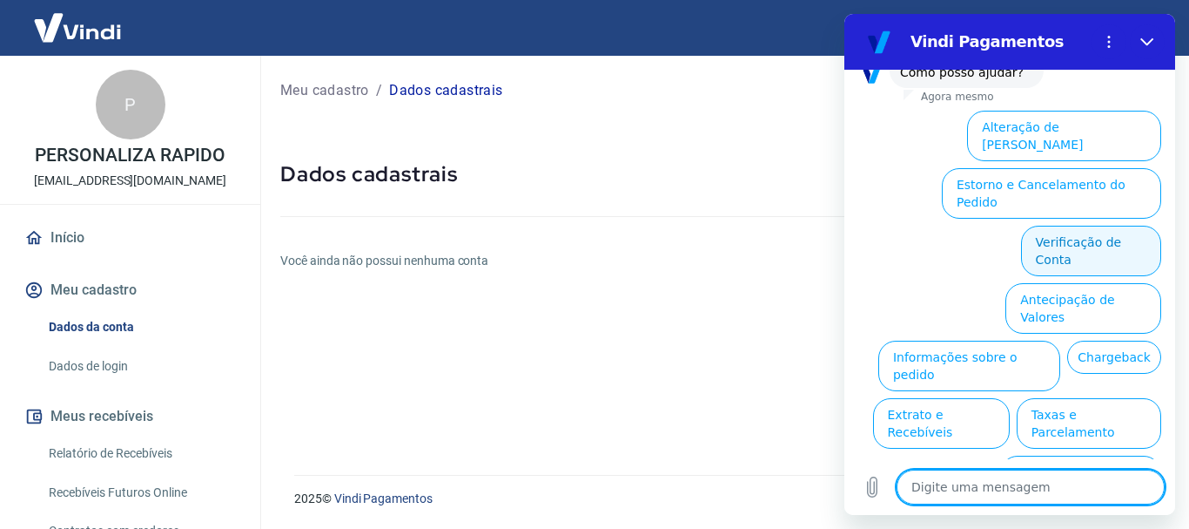
click at [1078, 226] on button "Verificação de Conta" at bounding box center [1091, 251] width 140 height 50
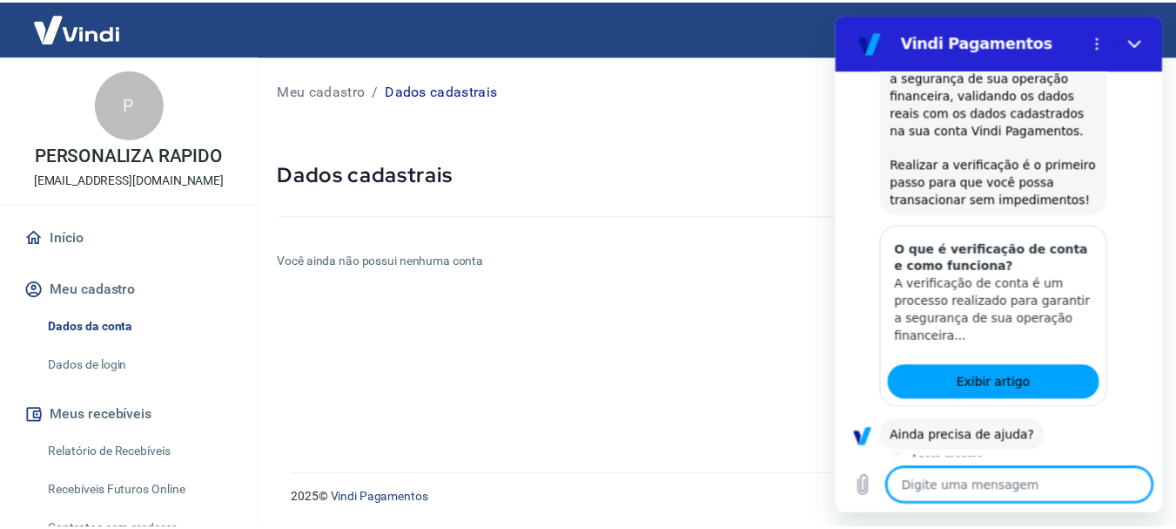
scroll to position [707, 0]
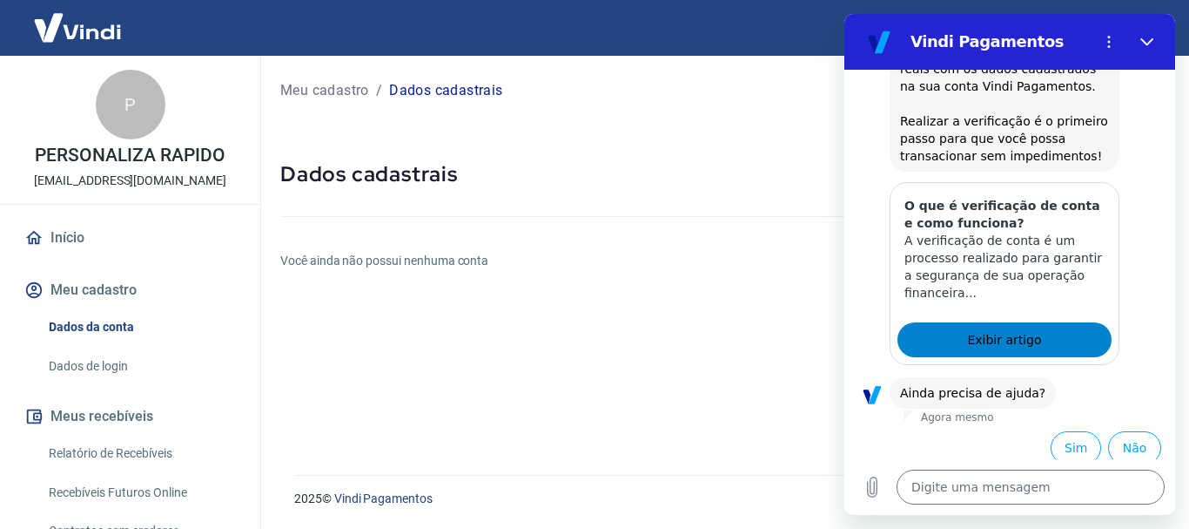
click at [1018, 343] on link "Exibir artigo" at bounding box center [1005, 339] width 214 height 35
click at [112, 287] on button "Meu cadastro" at bounding box center [130, 290] width 219 height 38
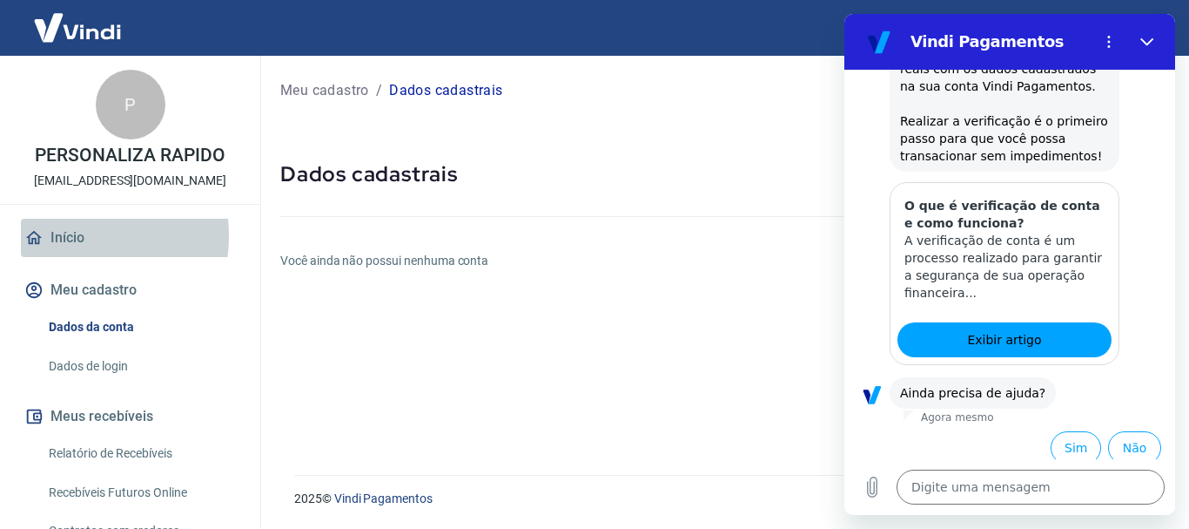
click at [64, 236] on link "Início" at bounding box center [130, 238] width 219 height 38
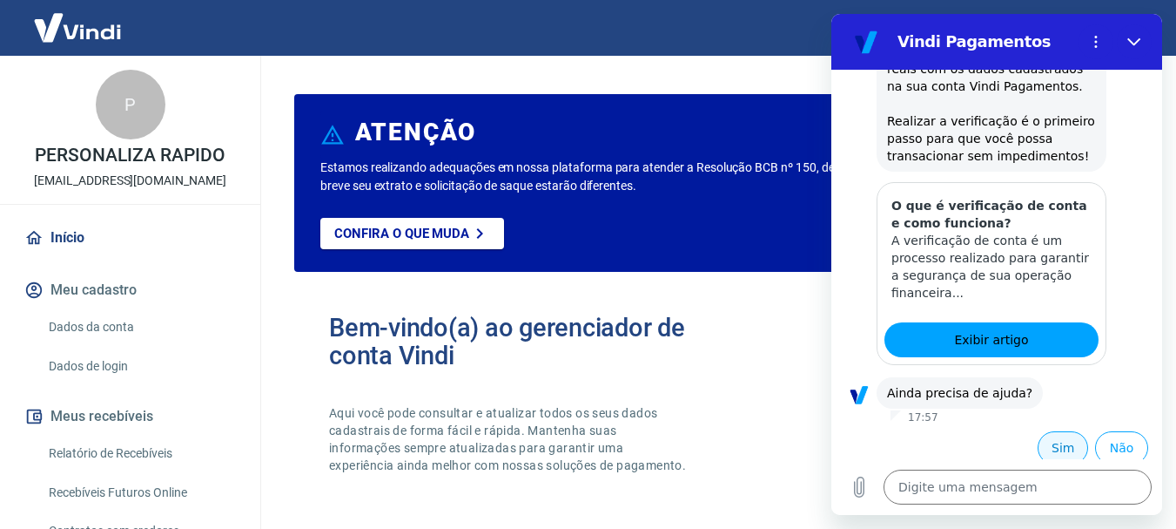
click at [1052, 434] on button "Sim" at bounding box center [1063, 447] width 50 height 33
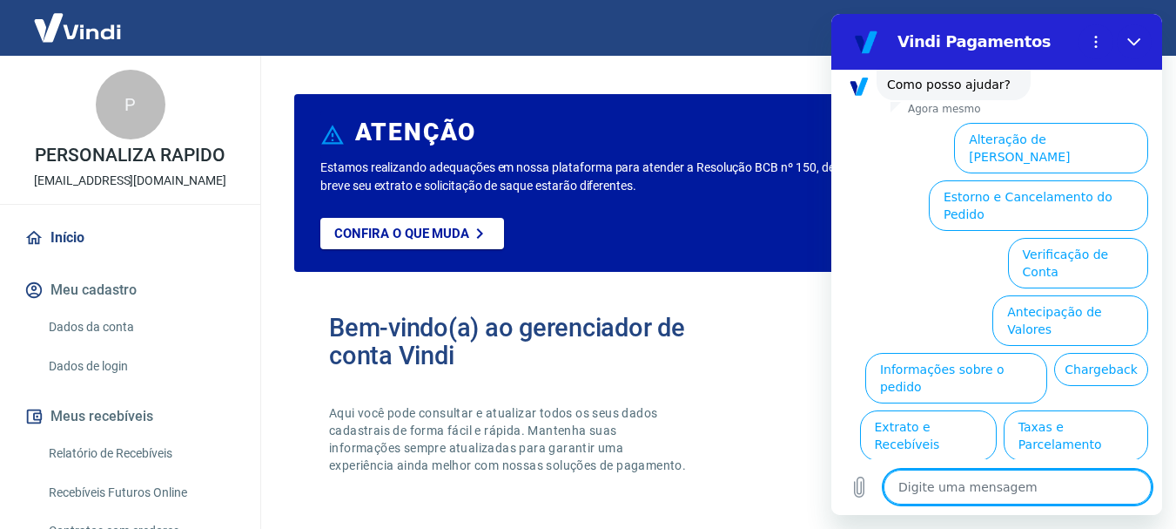
scroll to position [1179, 0]
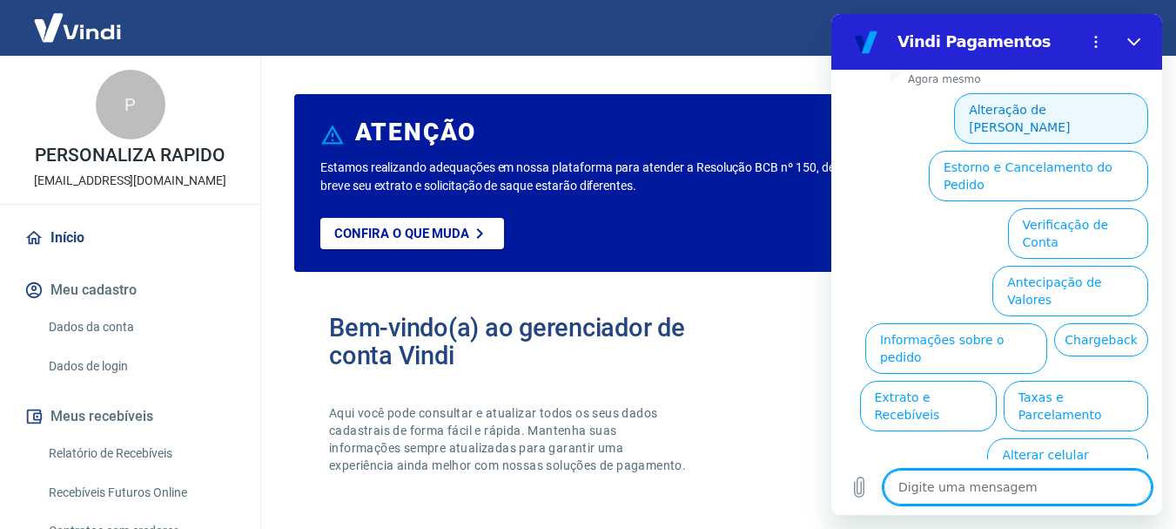
click at [1024, 119] on button "Alteração de Dados Cadastrais" at bounding box center [1051, 118] width 194 height 50
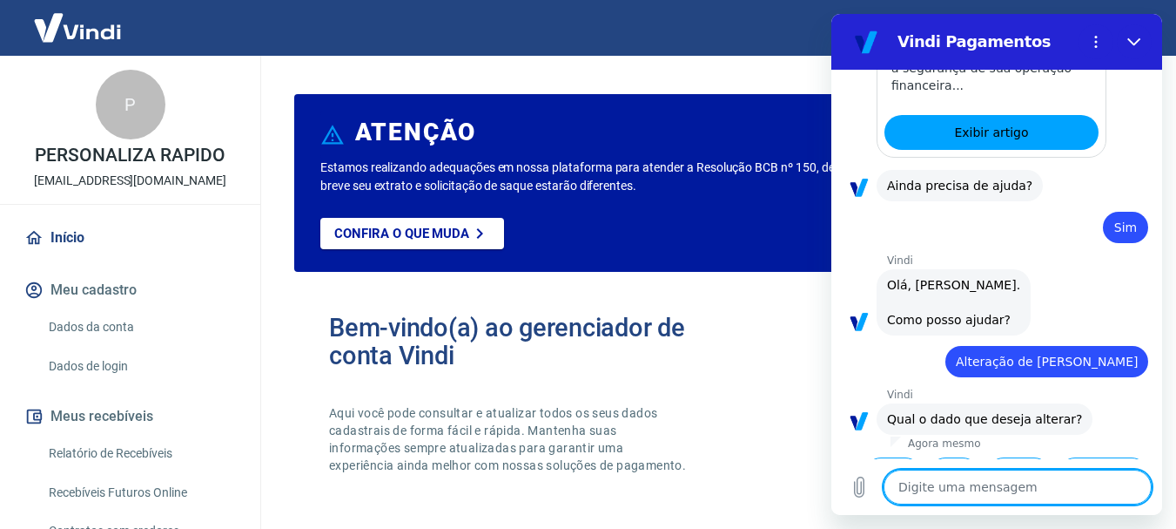
scroll to position [1118, 0]
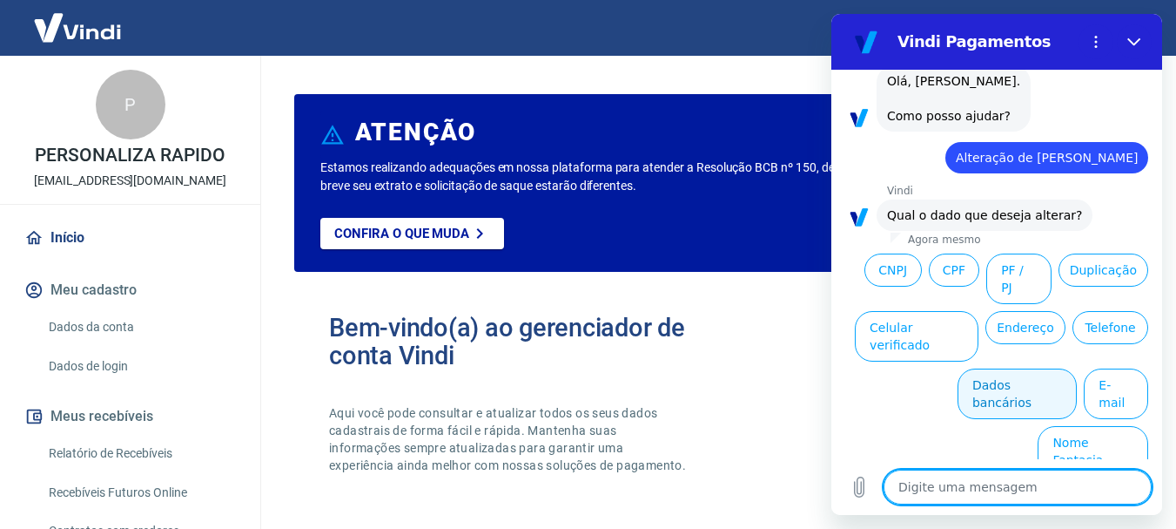
click at [1028, 401] on button "Dados bancários" at bounding box center [1017, 393] width 119 height 50
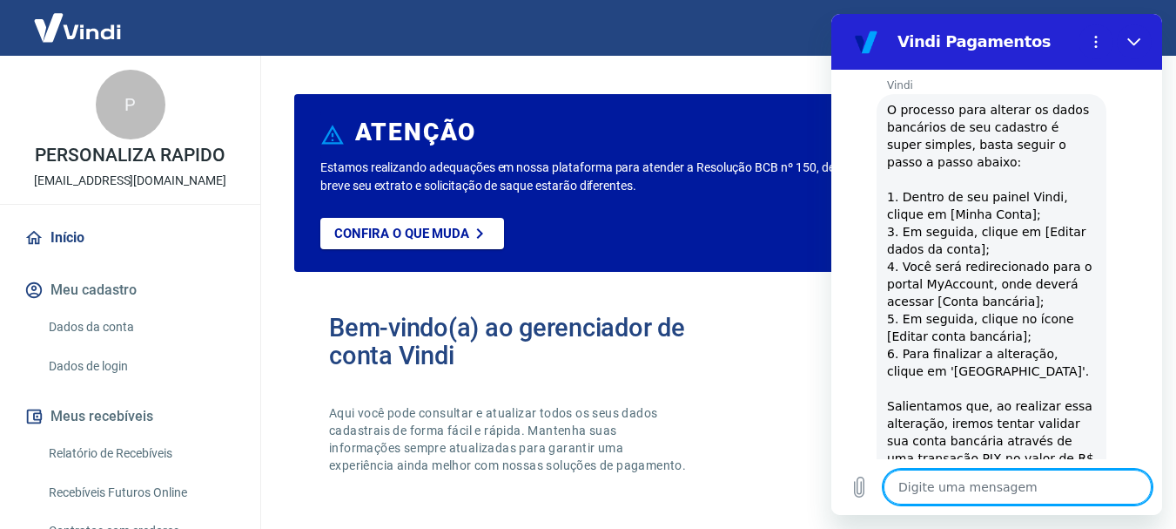
scroll to position [1299, 0]
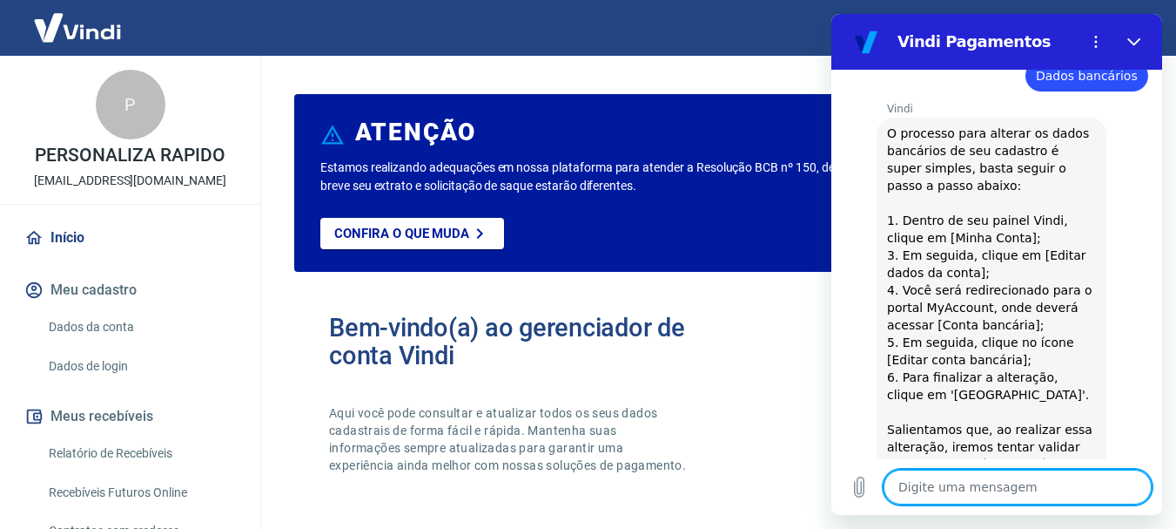
click at [73, 238] on link "Início" at bounding box center [130, 238] width 219 height 38
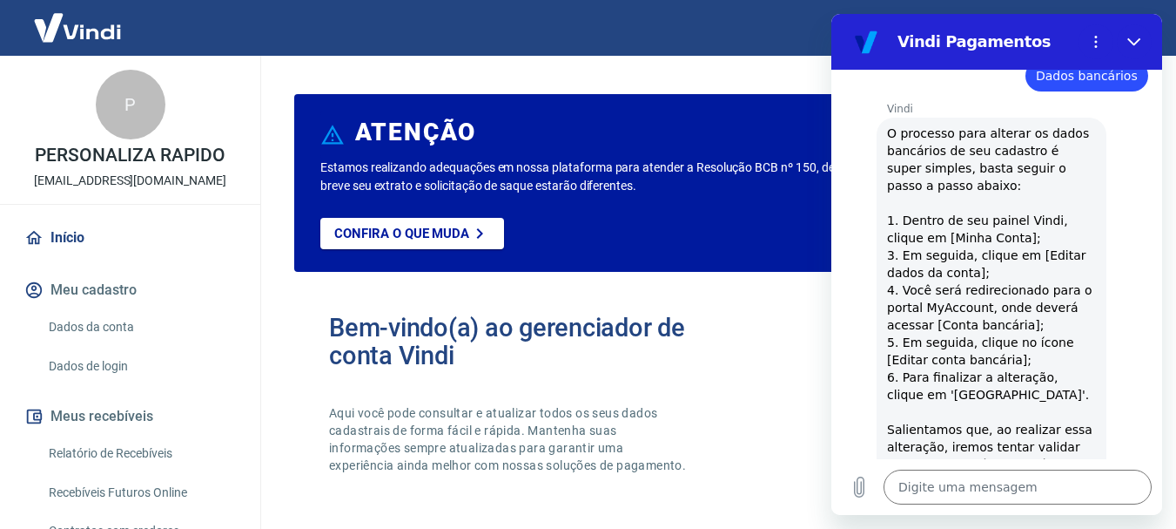
scroll to position [87, 0]
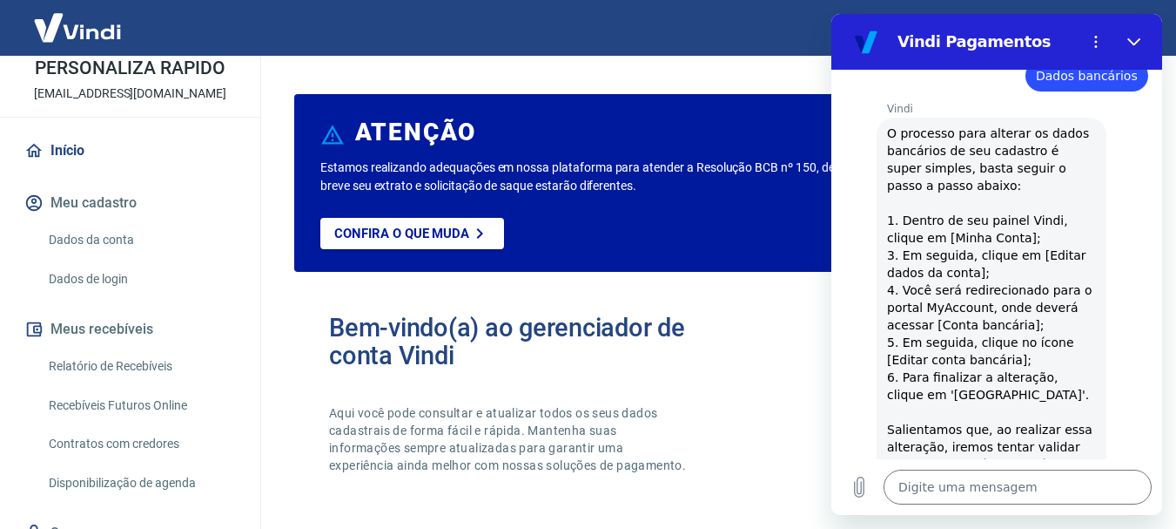
click at [103, 203] on button "Meu cadastro" at bounding box center [130, 203] width 219 height 38
click at [101, 236] on link "Dados da conta" at bounding box center [141, 240] width 198 height 36
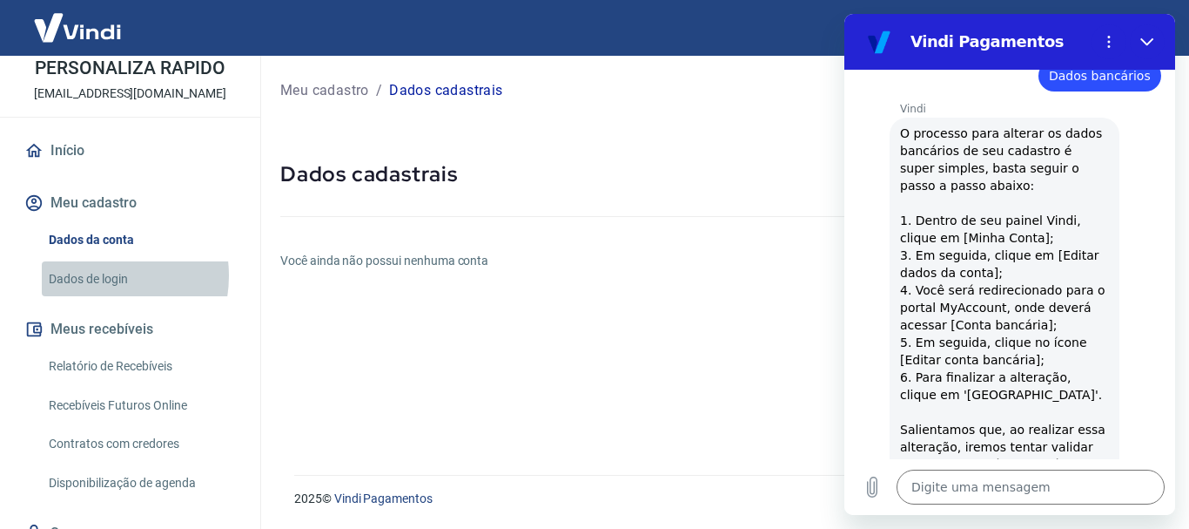
click at [102, 275] on link "Dados de login" at bounding box center [141, 279] width 198 height 36
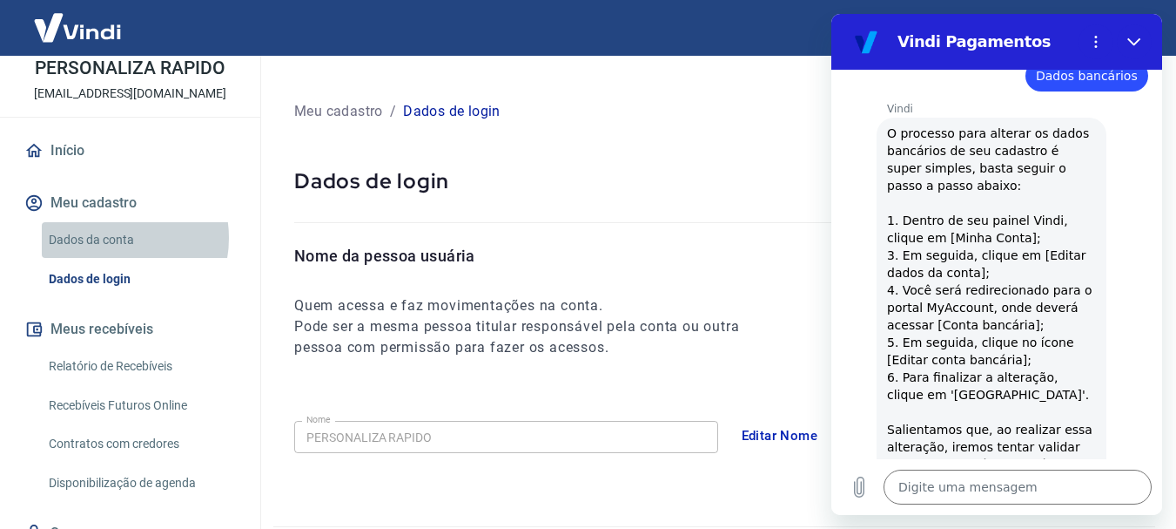
click at [108, 238] on link "Dados da conta" at bounding box center [141, 240] width 198 height 36
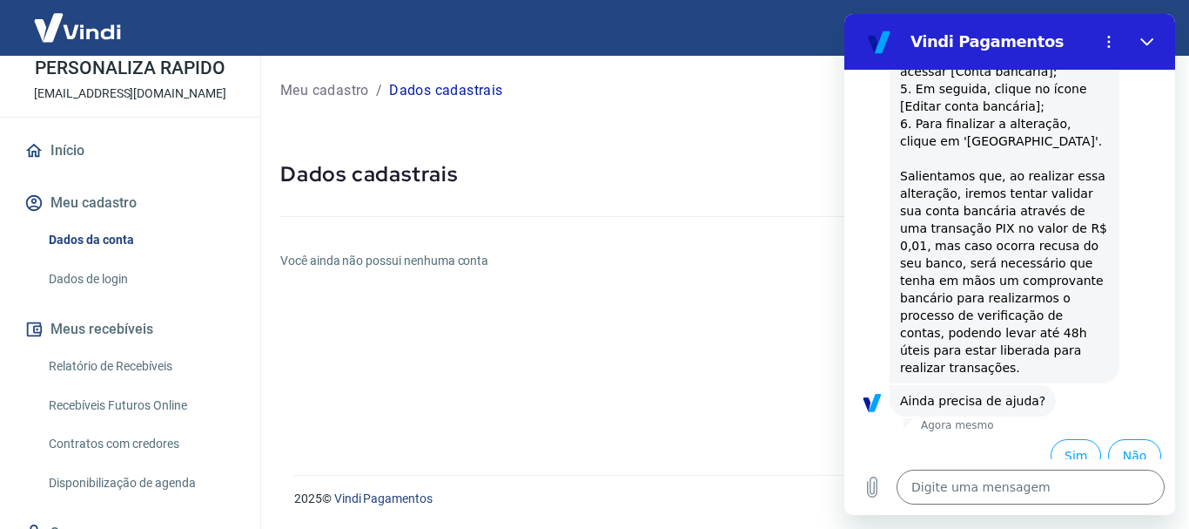
scroll to position [1560, 0]
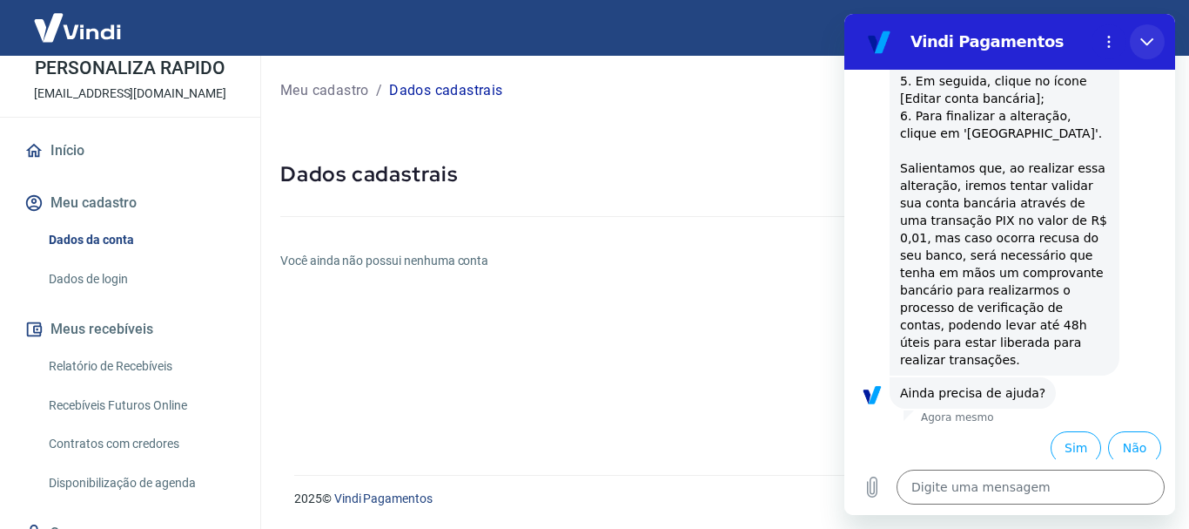
click at [1144, 41] on icon "Fechar" at bounding box center [1147, 42] width 13 height 8
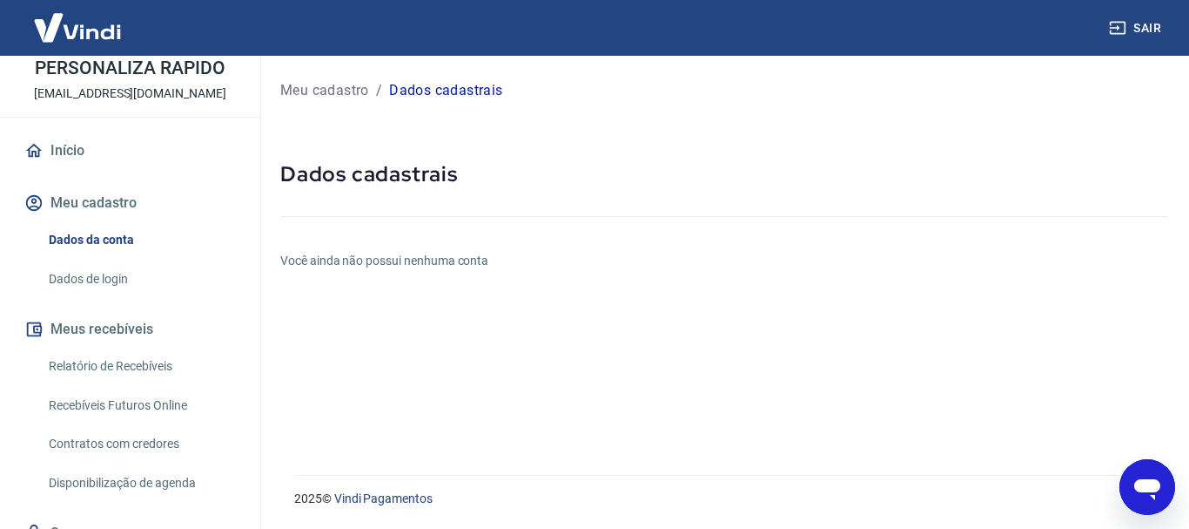
click at [1142, 495] on icon "Abrir janela de mensagens" at bounding box center [1147, 486] width 31 height 31
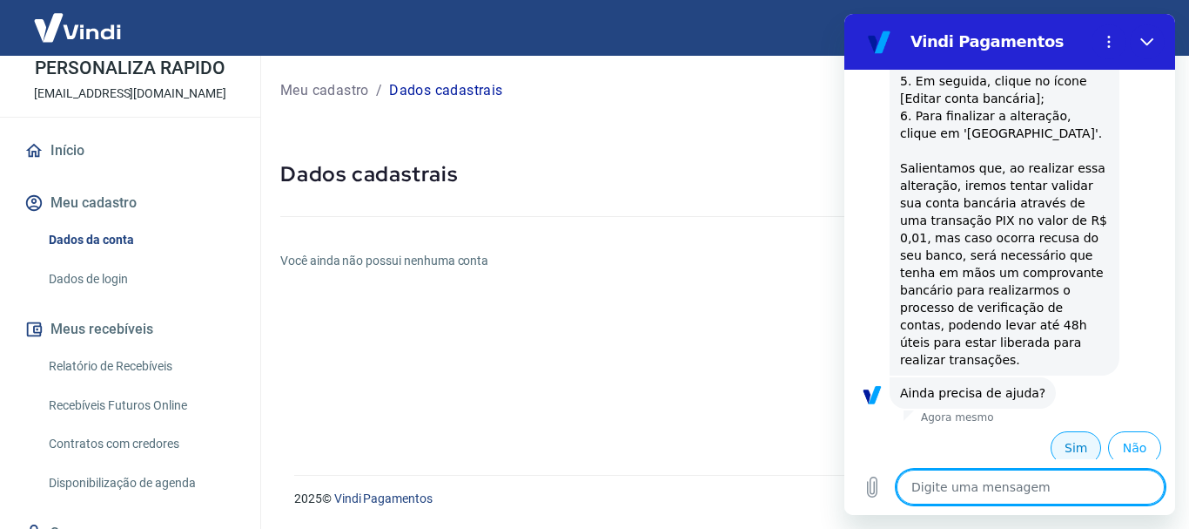
click at [1065, 447] on button "Sim" at bounding box center [1076, 447] width 50 height 33
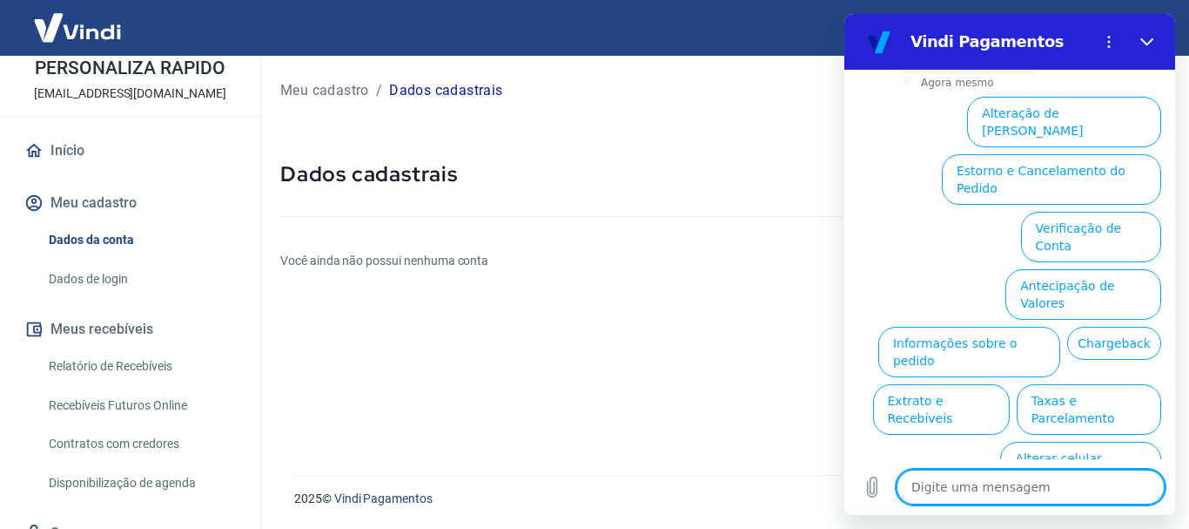
scroll to position [2032, 0]
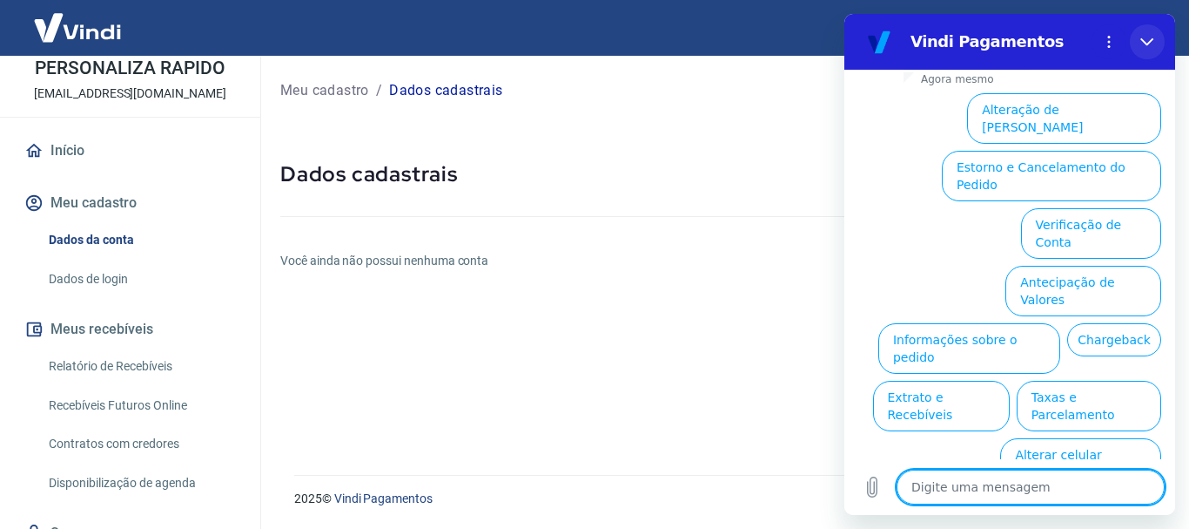
click at [1143, 41] on icon "Fechar" at bounding box center [1147, 42] width 13 height 8
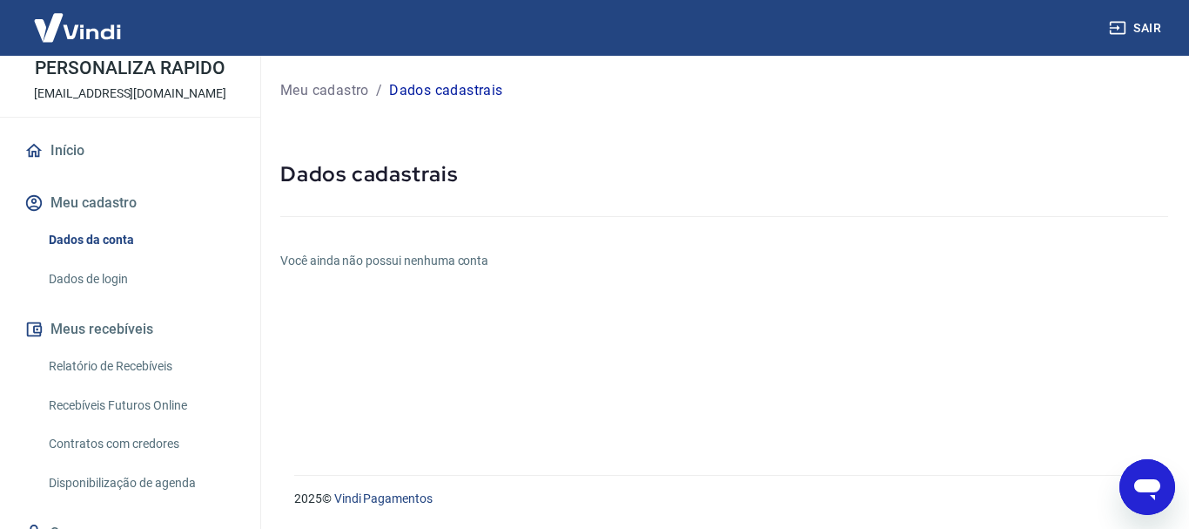
click at [1124, 22] on icon "button" at bounding box center [1118, 28] width 16 height 13
